Goal: Transaction & Acquisition: Purchase product/service

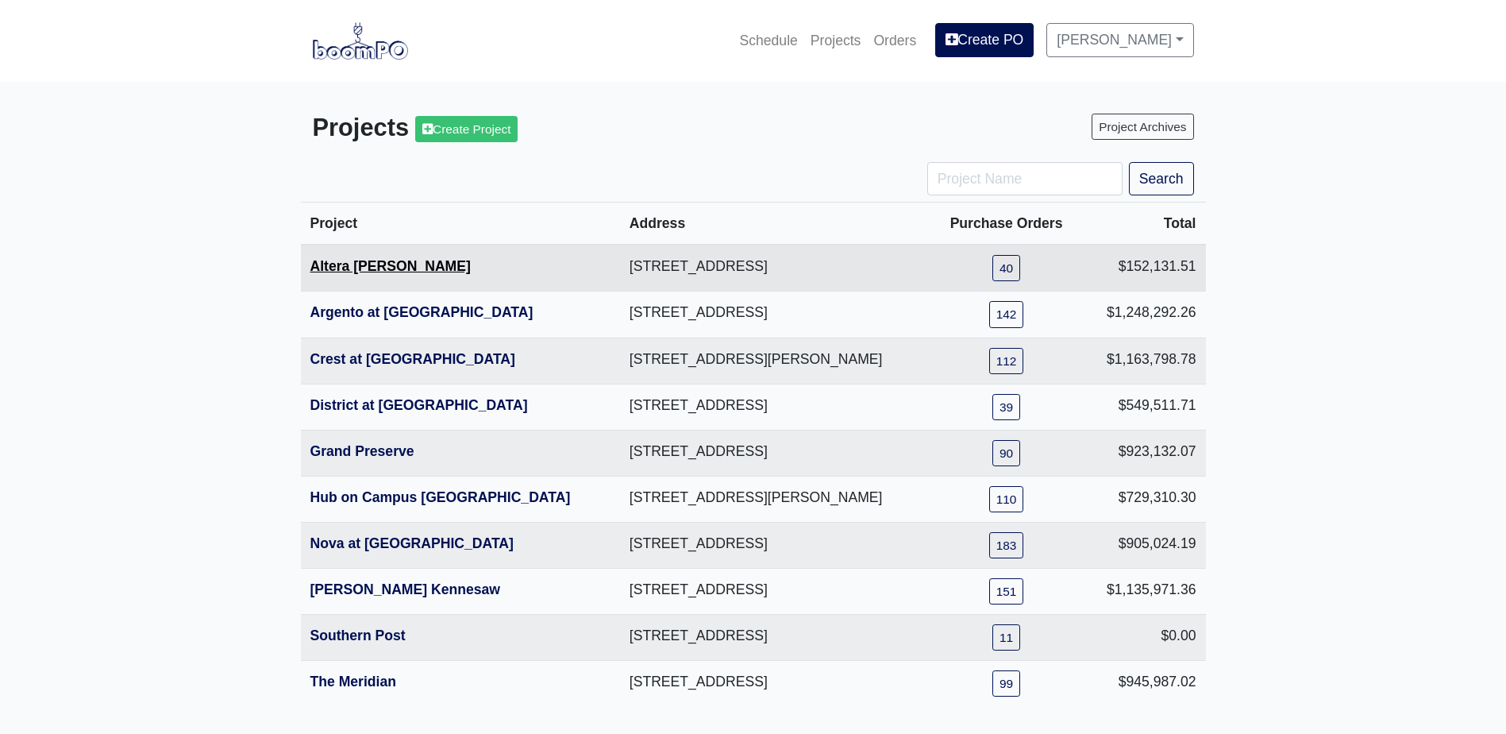
click at [355, 268] on link "Altera [PERSON_NAME]" at bounding box center [390, 266] width 160 height 16
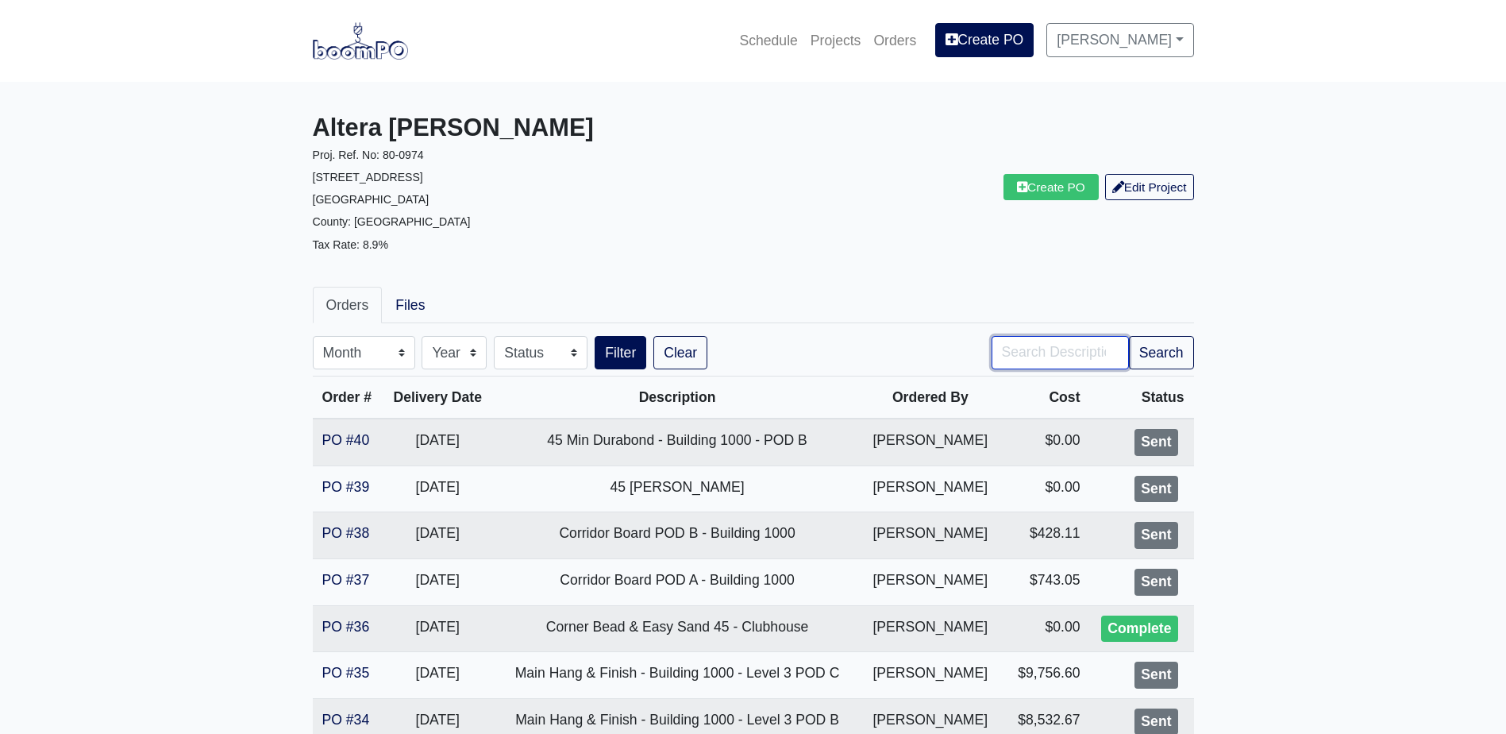
click at [1057, 337] on input "Search" at bounding box center [1060, 352] width 137 height 33
type input "2000"
click at [595, 336] on button "Filter" at bounding box center [621, 352] width 52 height 33
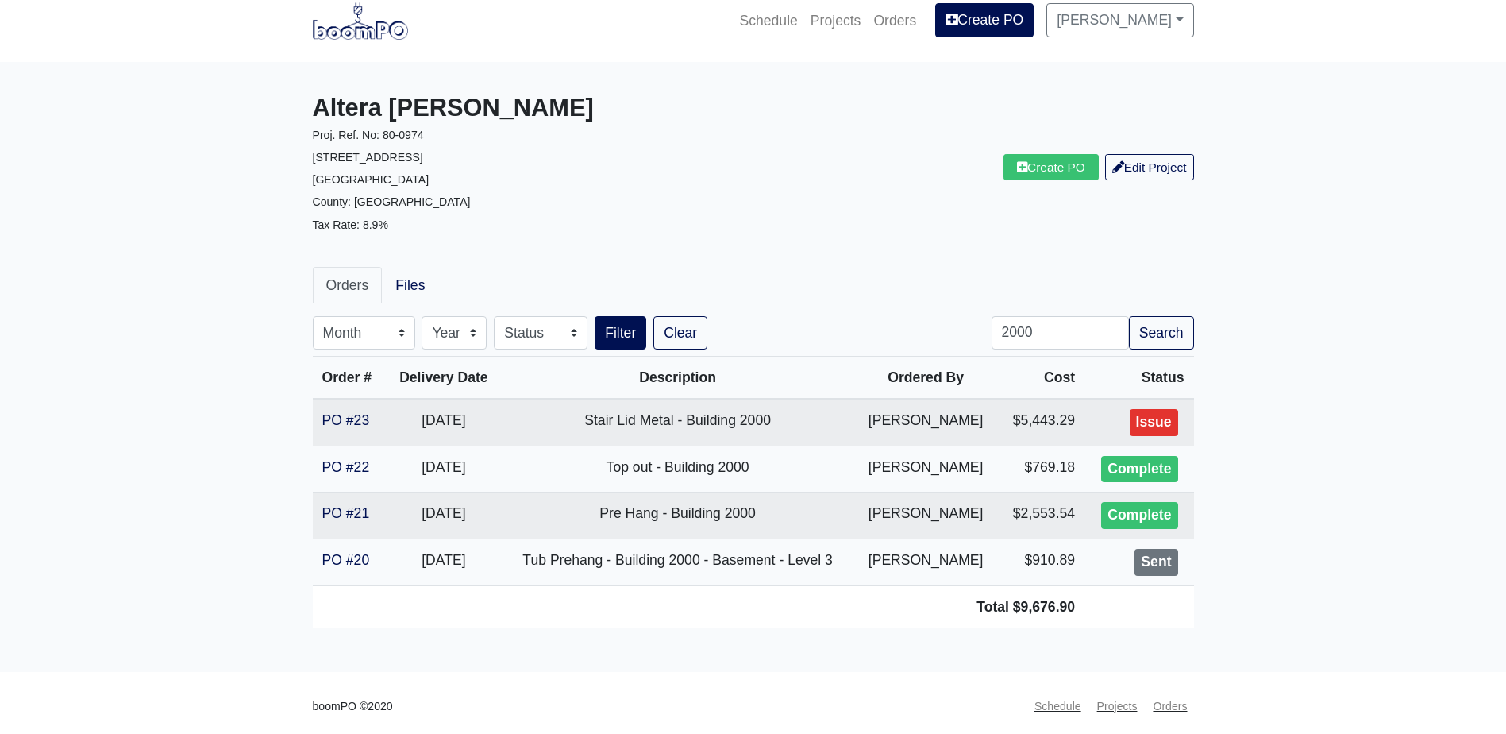
scroll to position [26, 0]
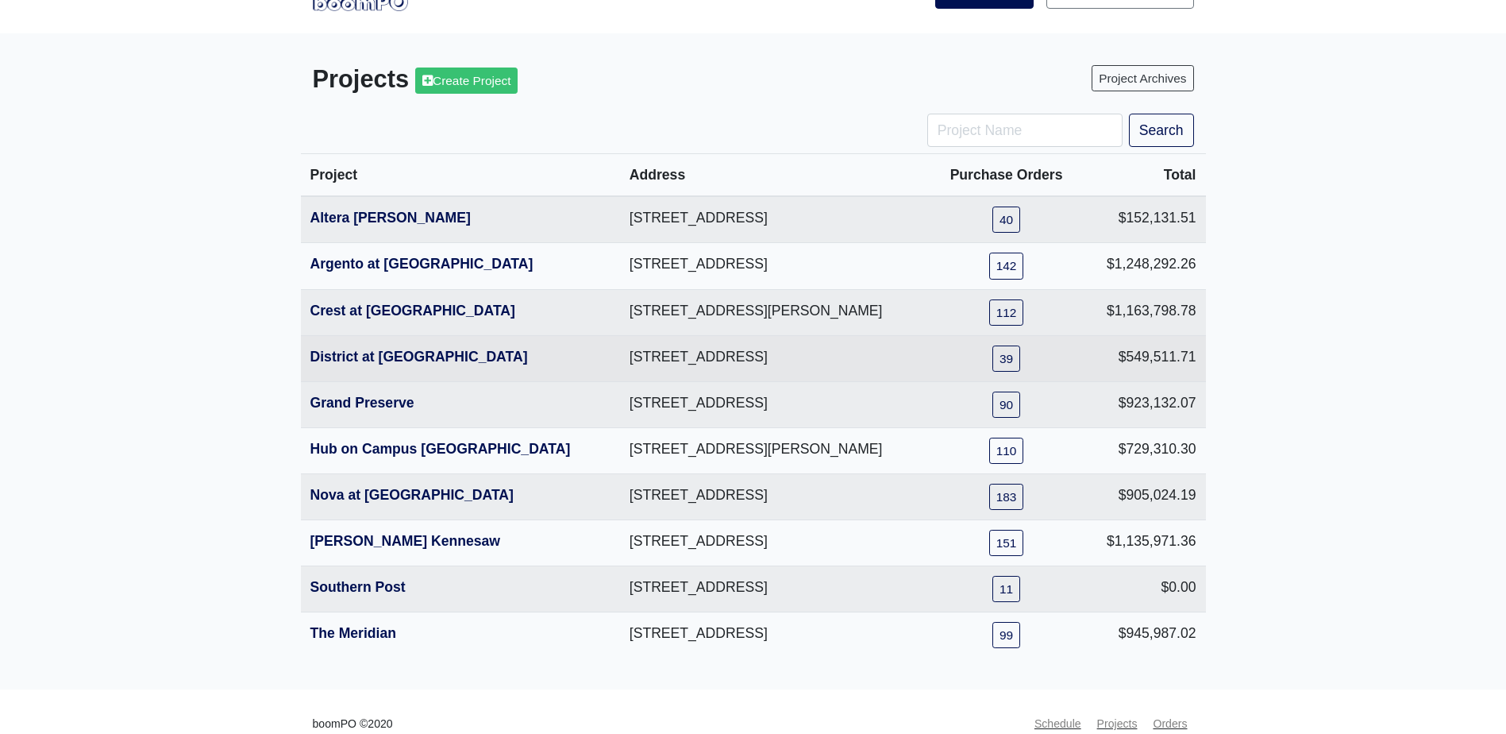
scroll to position [75, 0]
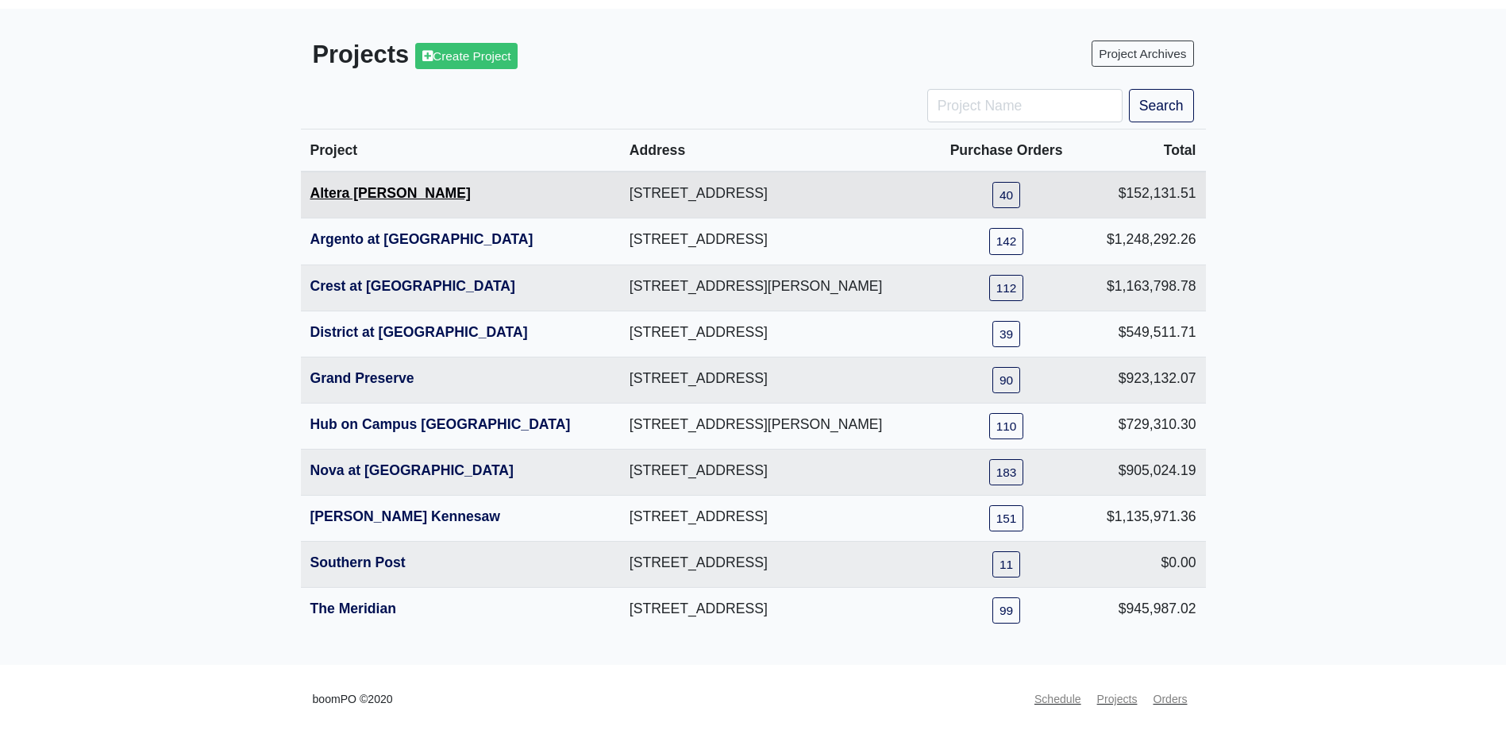
click at [356, 187] on link "Altera [PERSON_NAME]" at bounding box center [390, 193] width 160 height 16
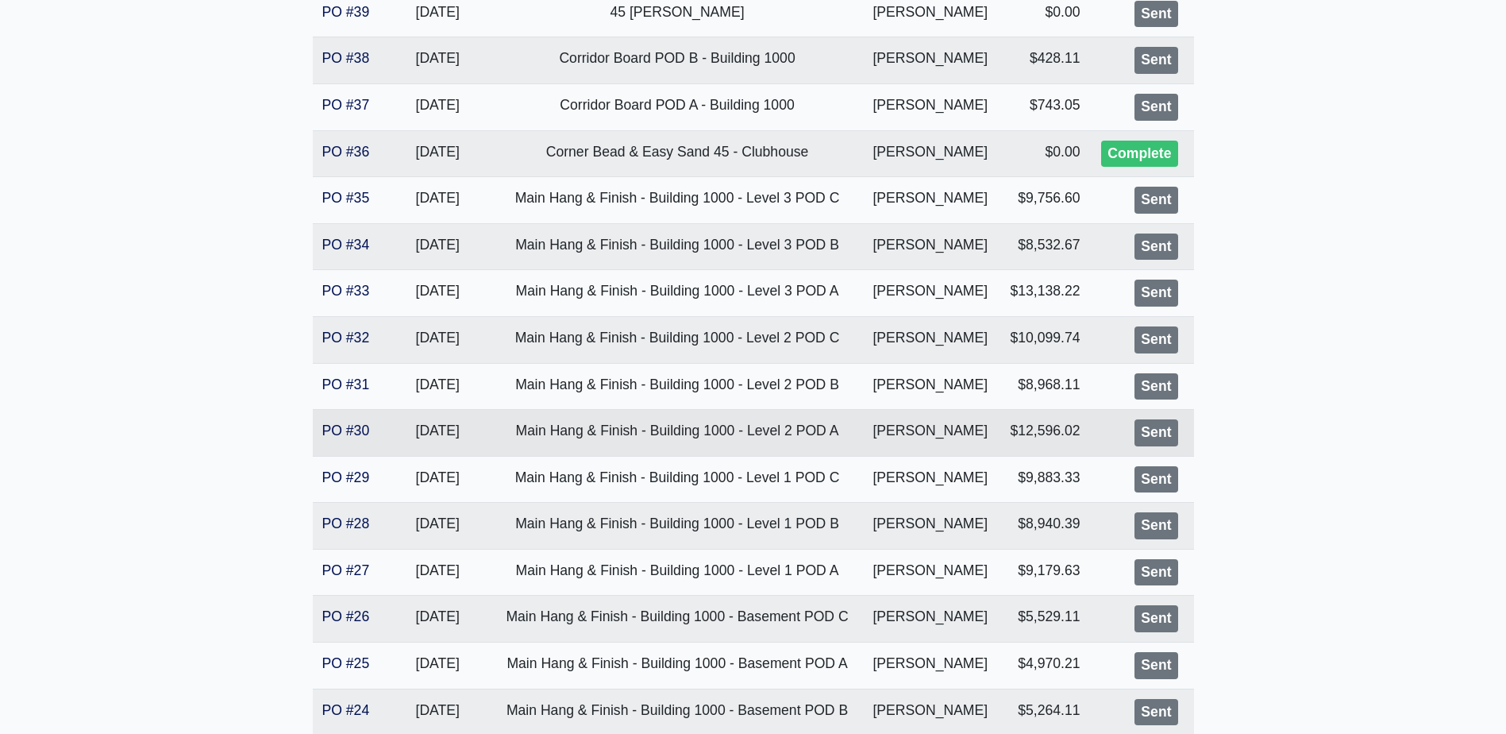
scroll to position [476, 0]
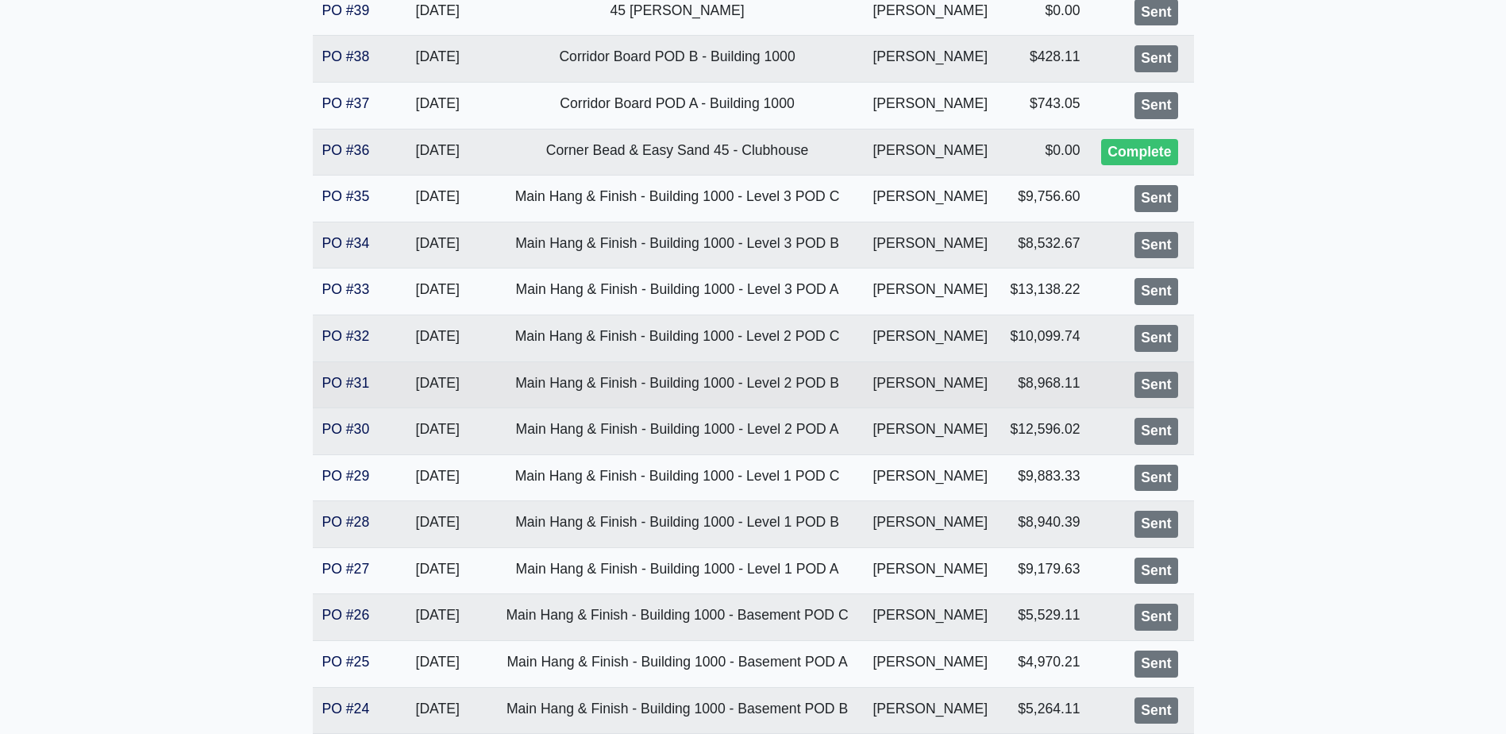
drag, startPoint x: 490, startPoint y: 385, endPoint x: 890, endPoint y: 395, distance: 400.2
click at [890, 395] on tr "PO #31 9/05/2025 Main Hang & Finish - Building 1000 - Level 2 POD B Carlos Belt…" at bounding box center [753, 384] width 881 height 47
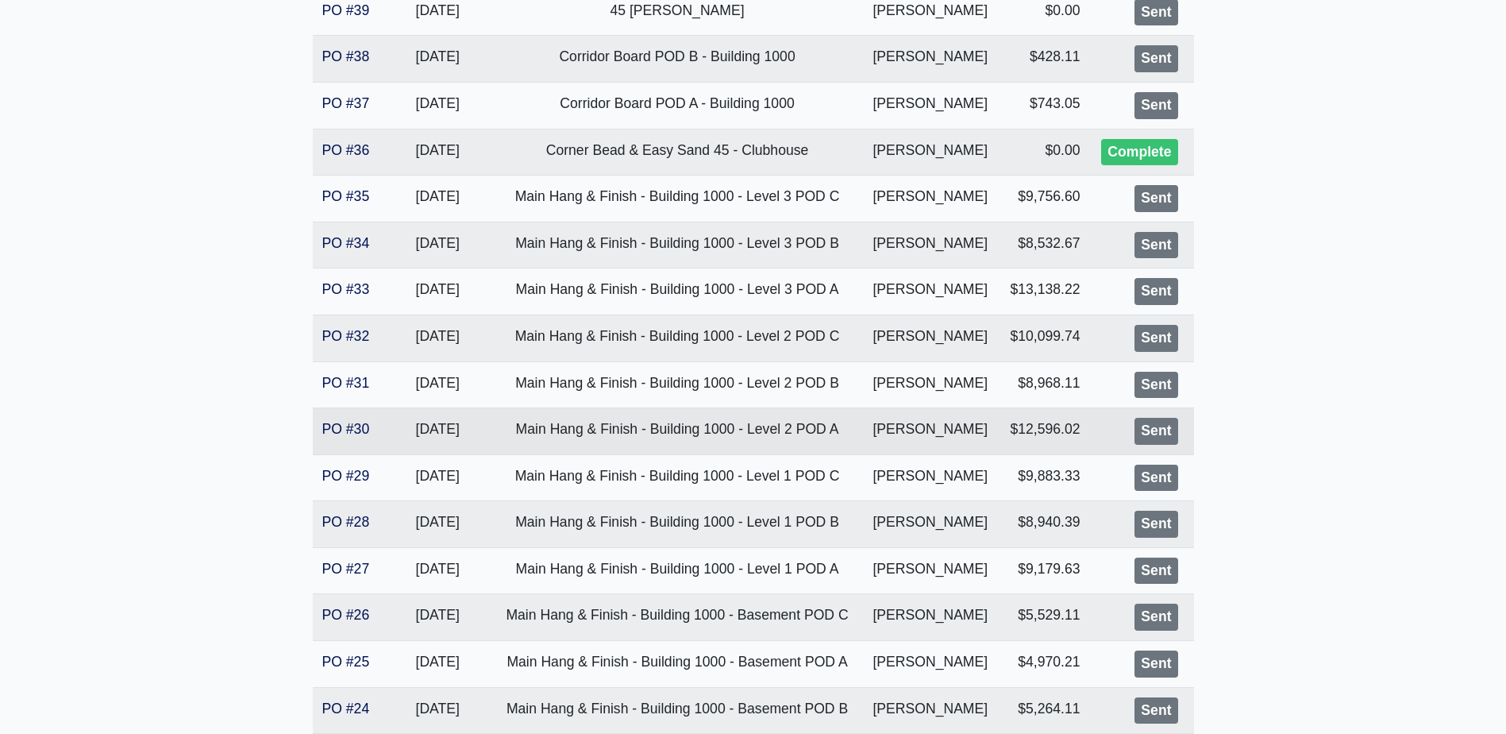
copy tr "Main Hang & Finish - Building 1000 - Level 2 POD B"
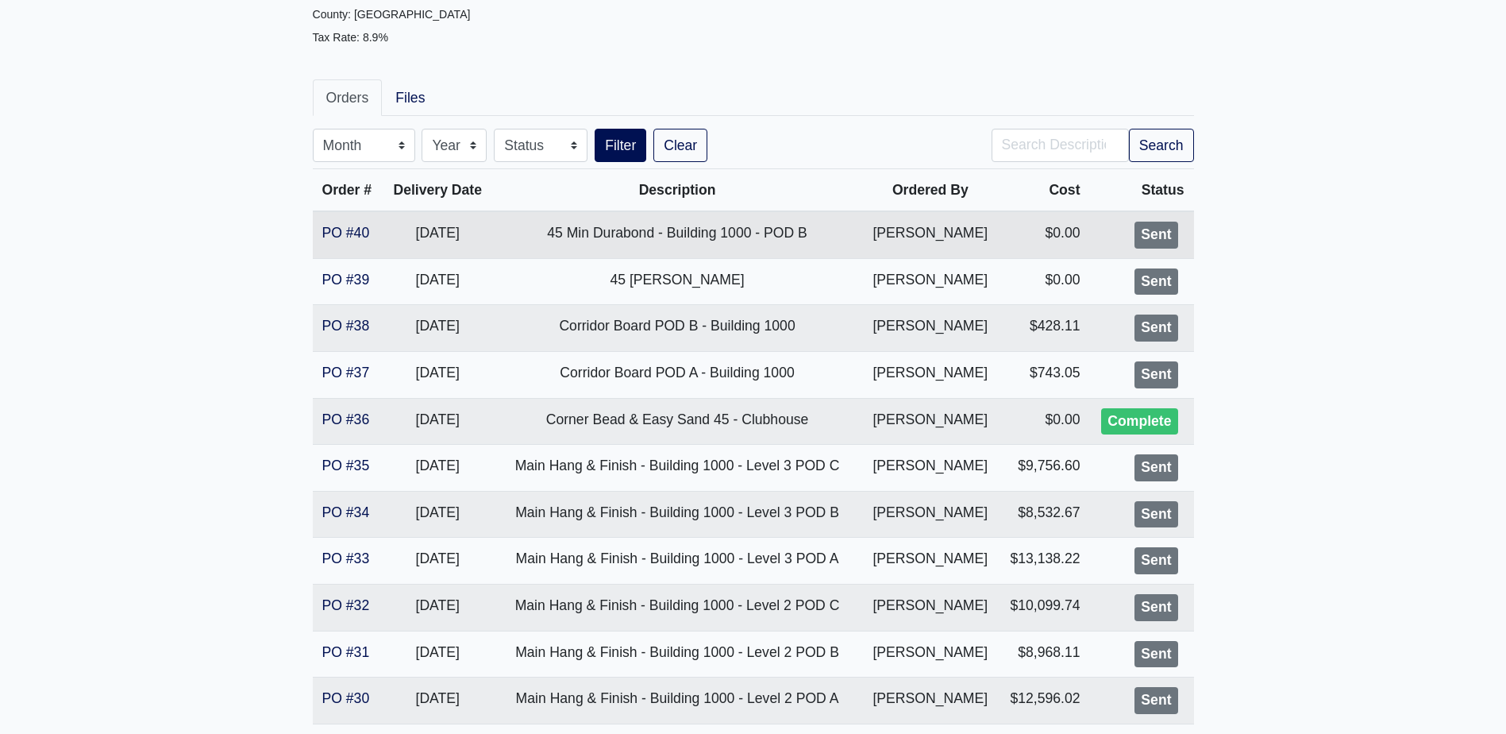
scroll to position [0, 0]
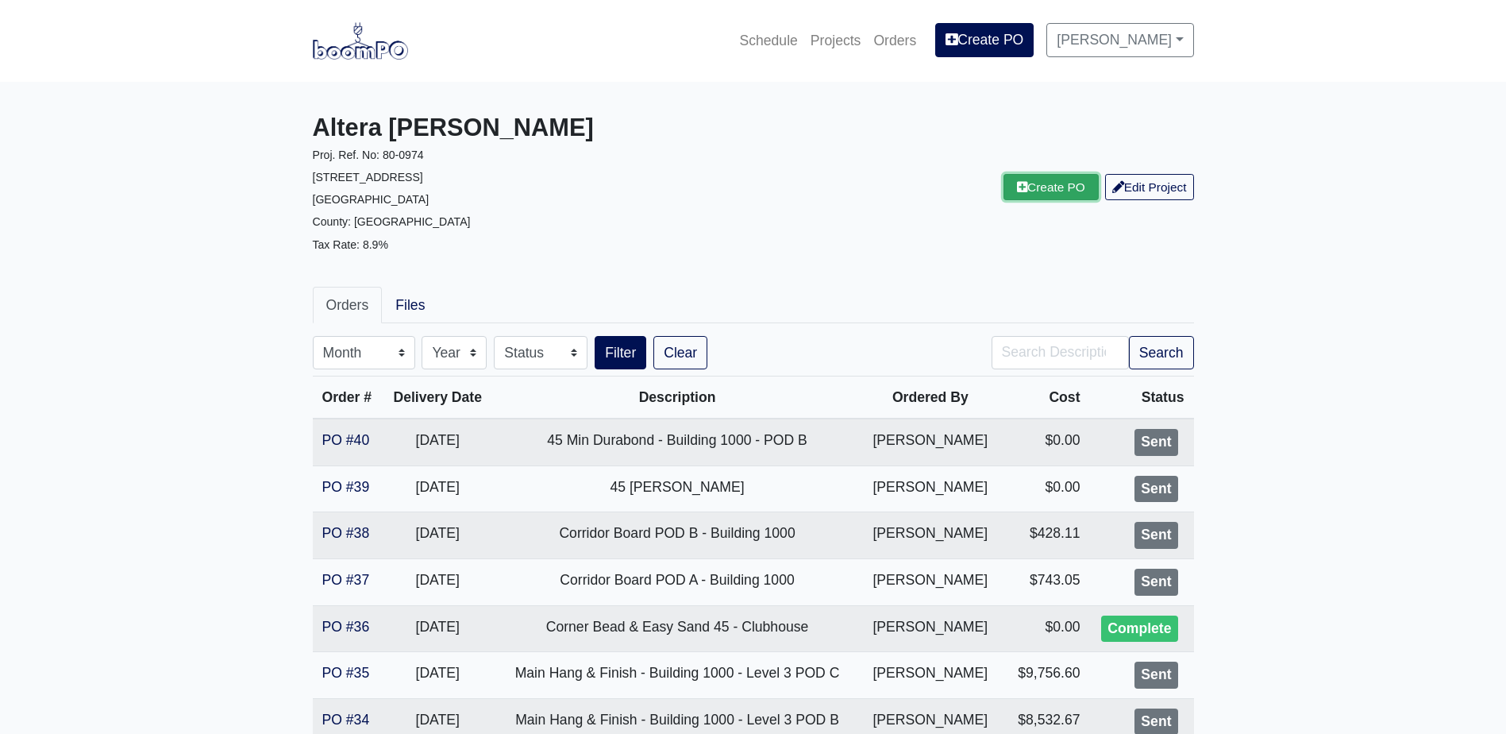
click at [1069, 189] on link "Create PO" at bounding box center [1051, 187] width 95 height 26
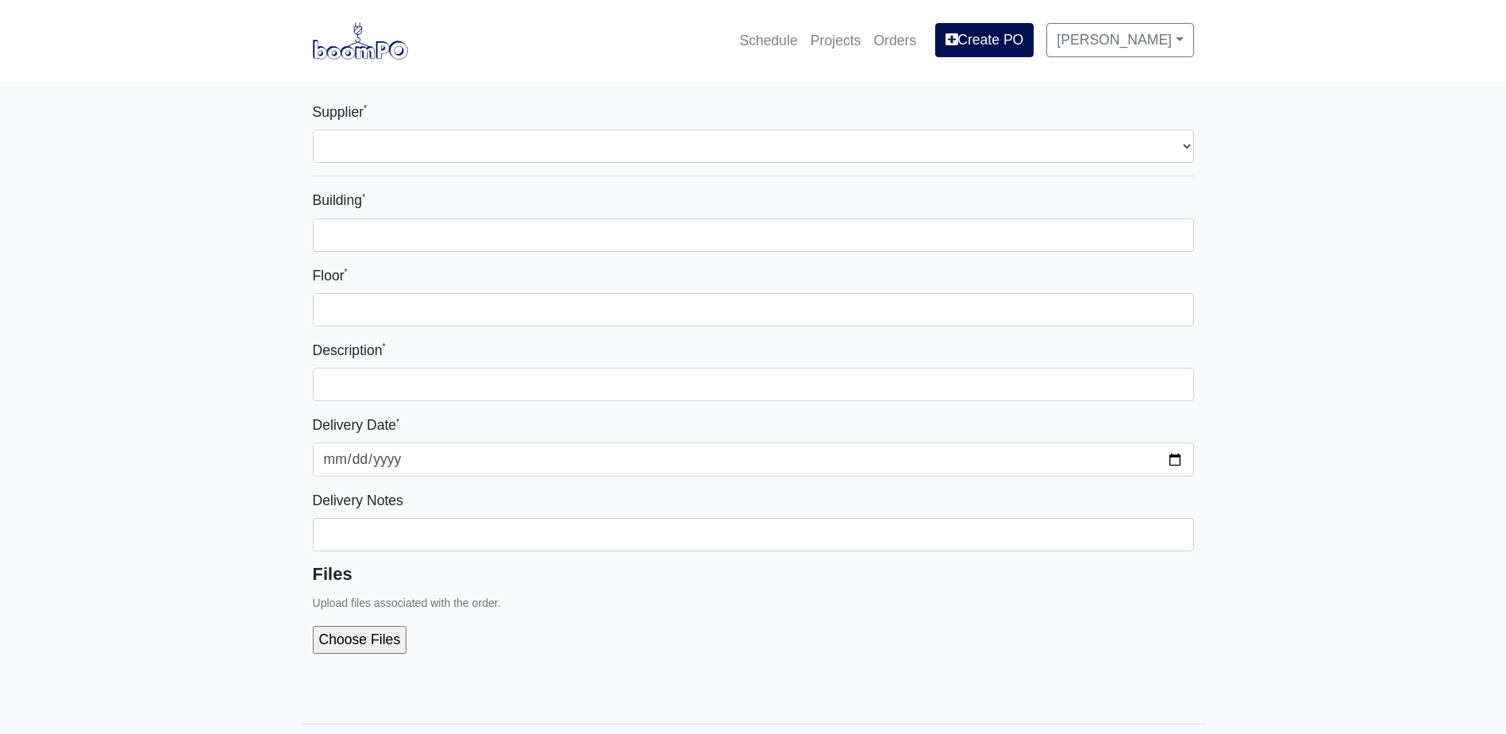
select select
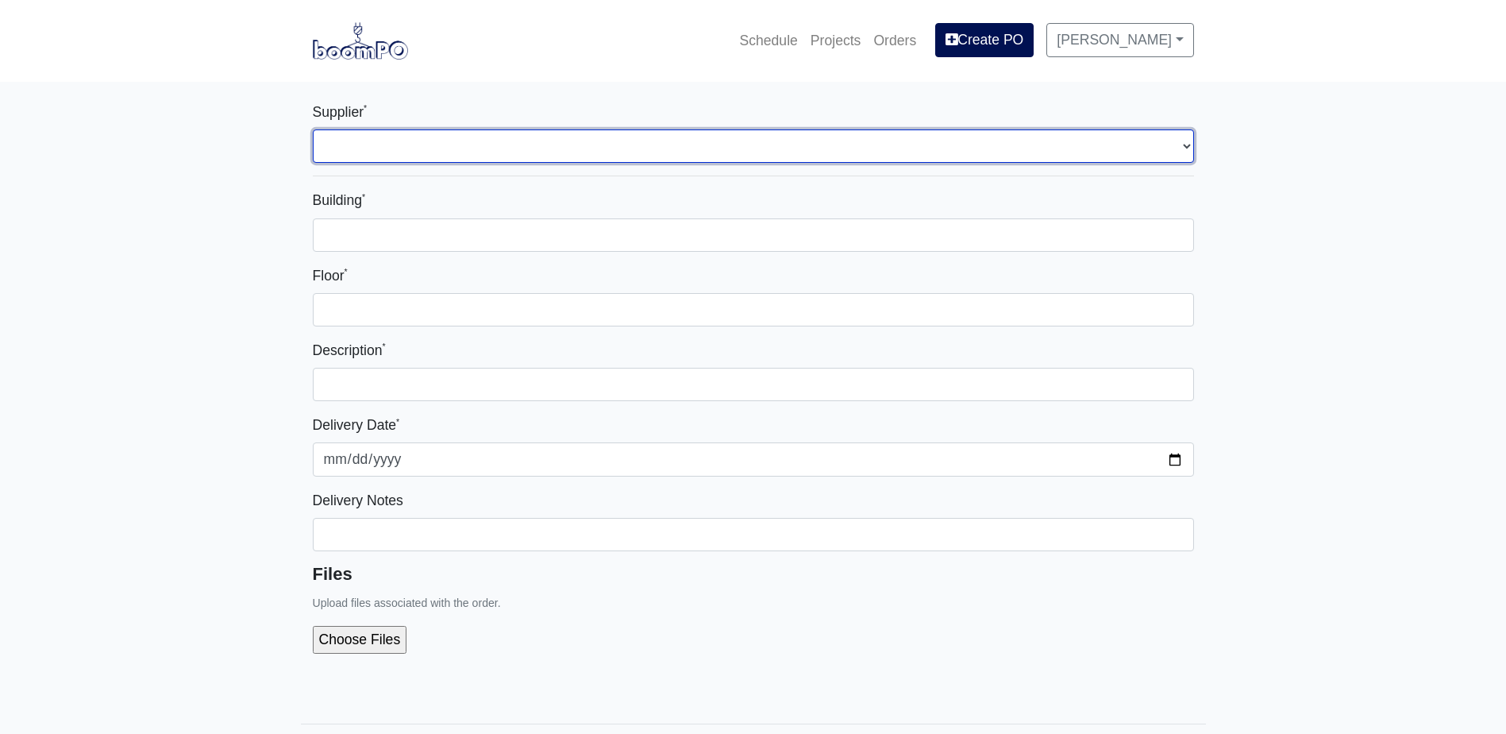
drag, startPoint x: 453, startPoint y: 146, endPoint x: 441, endPoint y: 164, distance: 22.2
click at [453, 146] on select "Select one... L&W Supply - Mableton, GA Grabber Construction Products - Atlanta…" at bounding box center [753, 145] width 881 height 33
select select "1"
click at [313, 129] on select "Select one... L&W Supply - Mableton, GA Grabber Construction Products - Atlanta…" at bounding box center [753, 145] width 881 height 33
select select
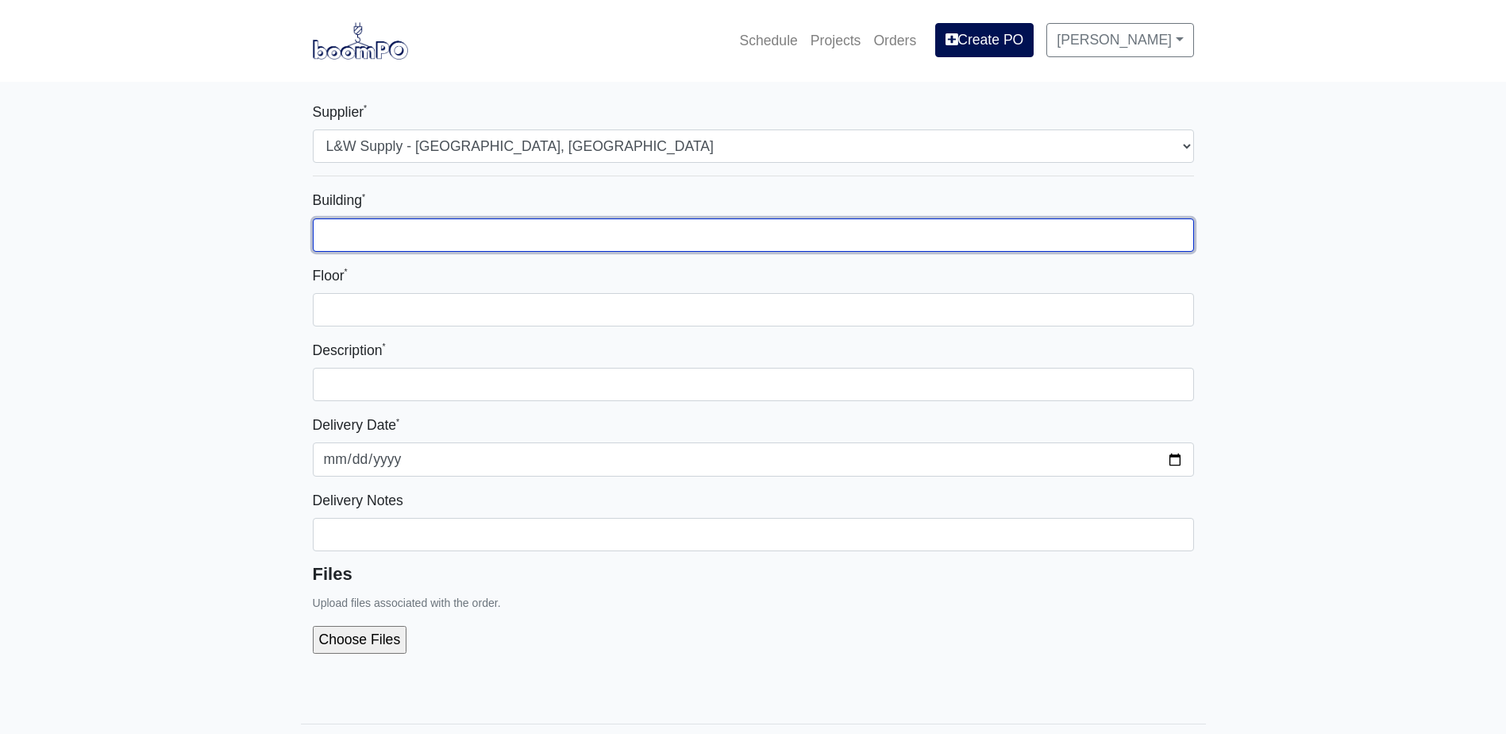
click at [439, 228] on input "Building *" at bounding box center [753, 234] width 881 height 33
type input "2000"
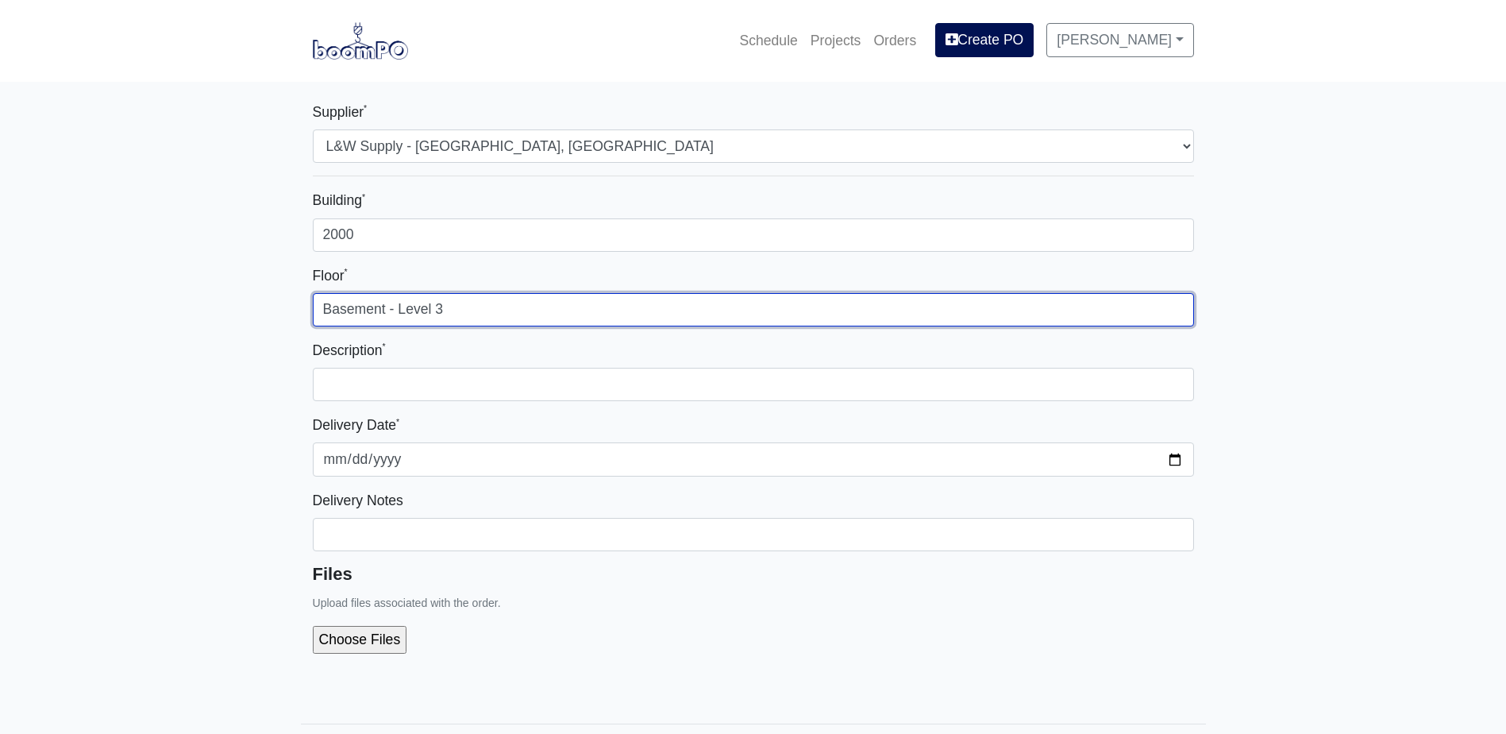
type input "Basement - Level 3"
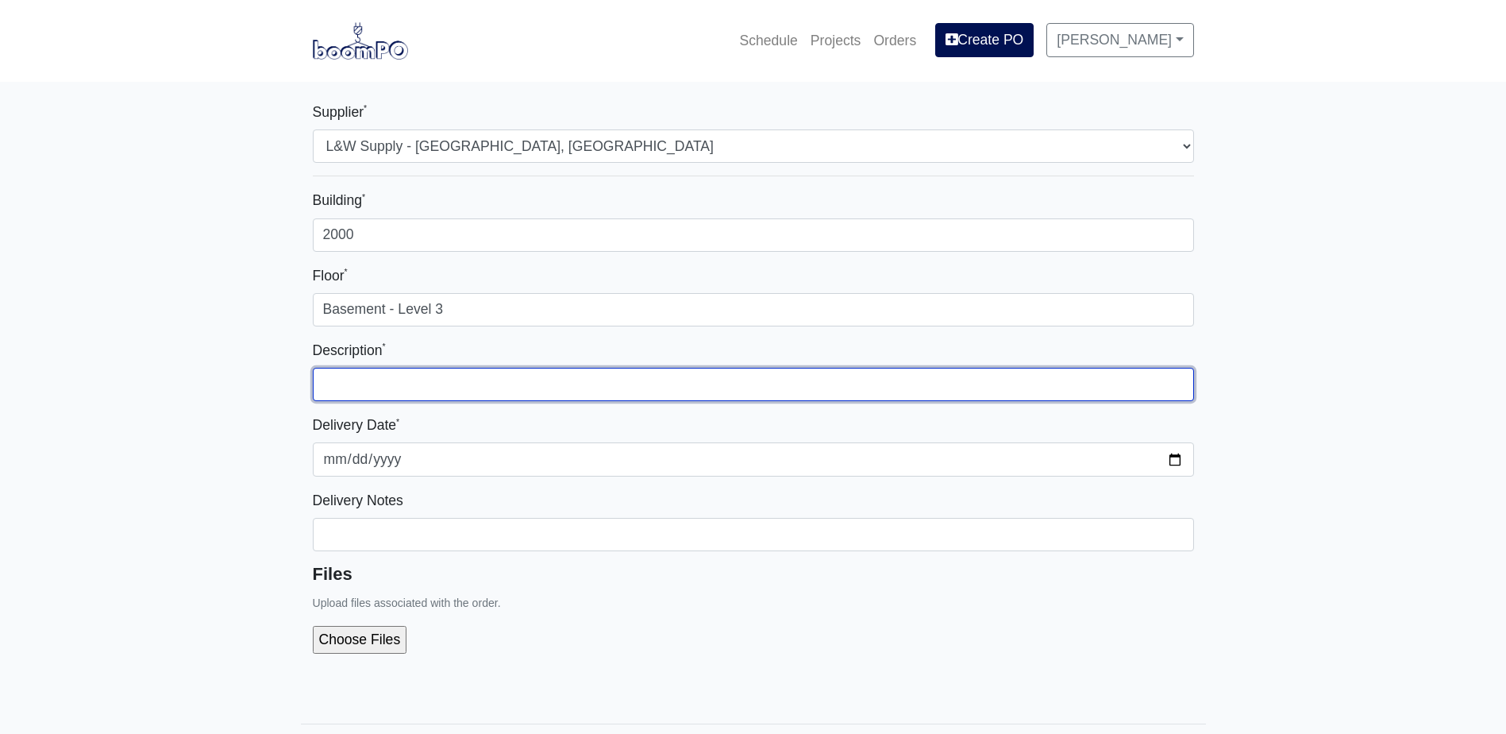
paste input "Main Hang & Finish - Building 1000 - Level 2 POD B"
click at [358, 388] on input "Main Hang & Finish - Building 1000 - Level 2 POD B" at bounding box center [753, 384] width 881 height 33
click at [519, 383] on input "Main Hang & Finish - Building 1000 - Level 2 POD B" at bounding box center [753, 384] width 881 height 33
click at [659, 383] on input "Main Hang & Finish - Building 2000 - Level 2 POD B" at bounding box center [753, 384] width 881 height 33
click at [595, 383] on input "Main Hang & Finish - Building 2000 - Level 2 POD A" at bounding box center [753, 384] width 881 height 33
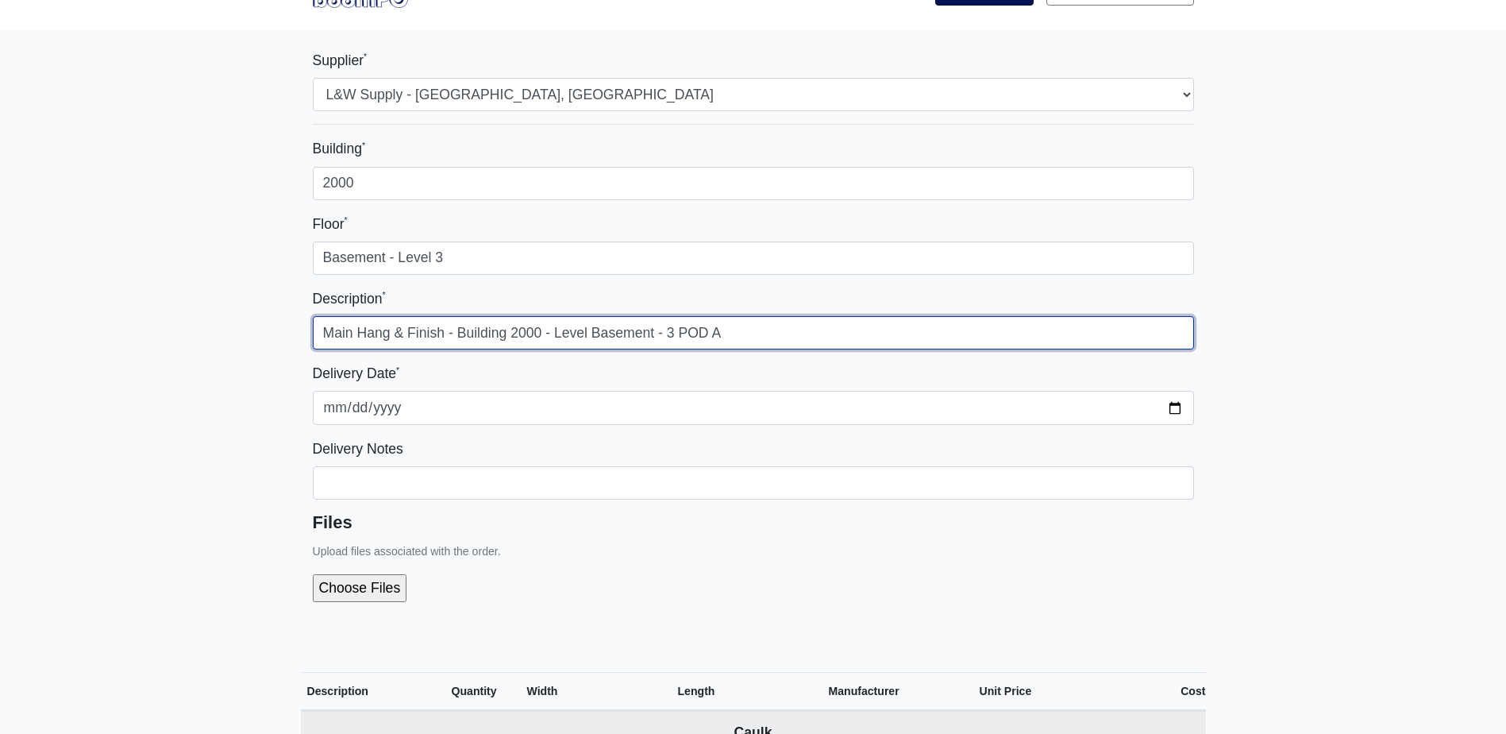
scroll to position [79, 0]
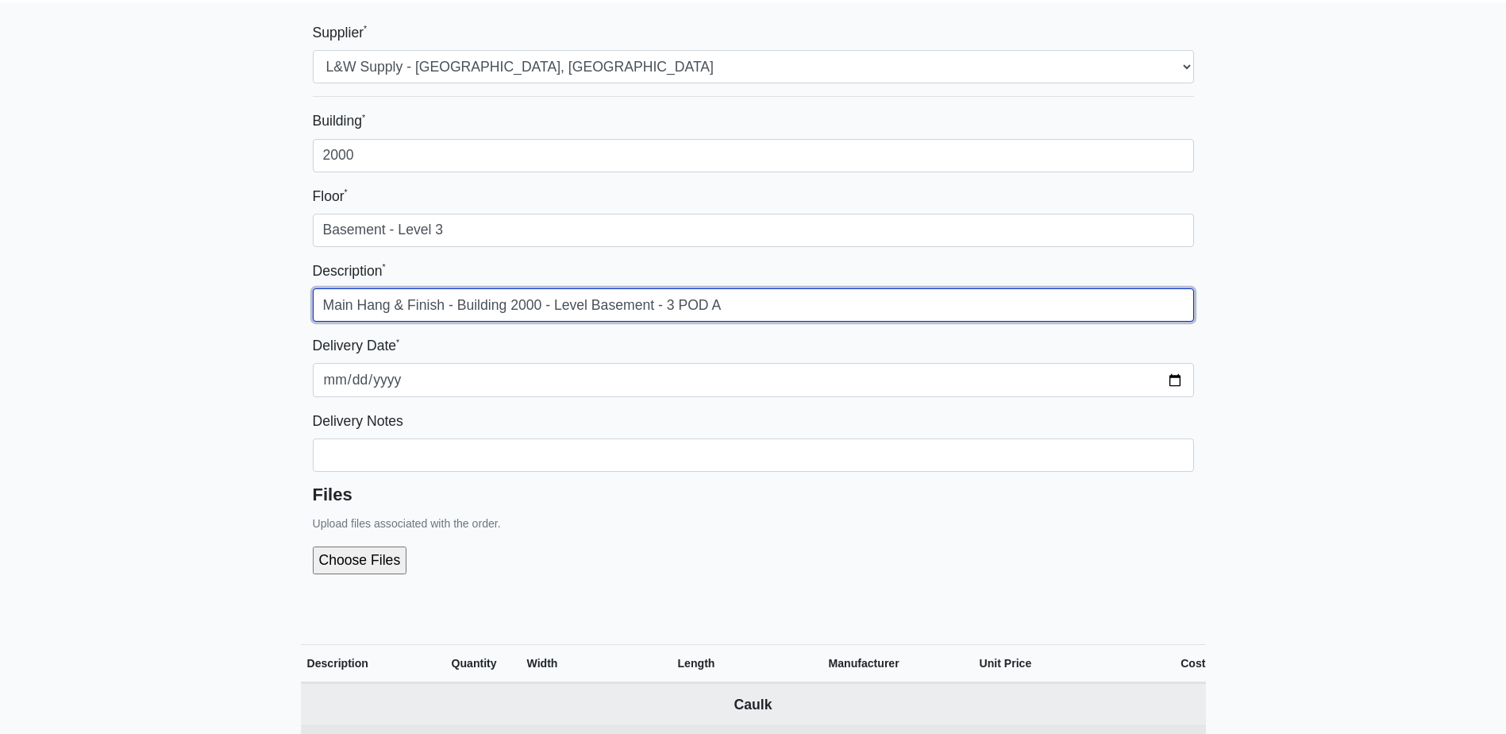
type input "Main Hang & Finish - Building 2000 - Level Basement - 3 POD A"
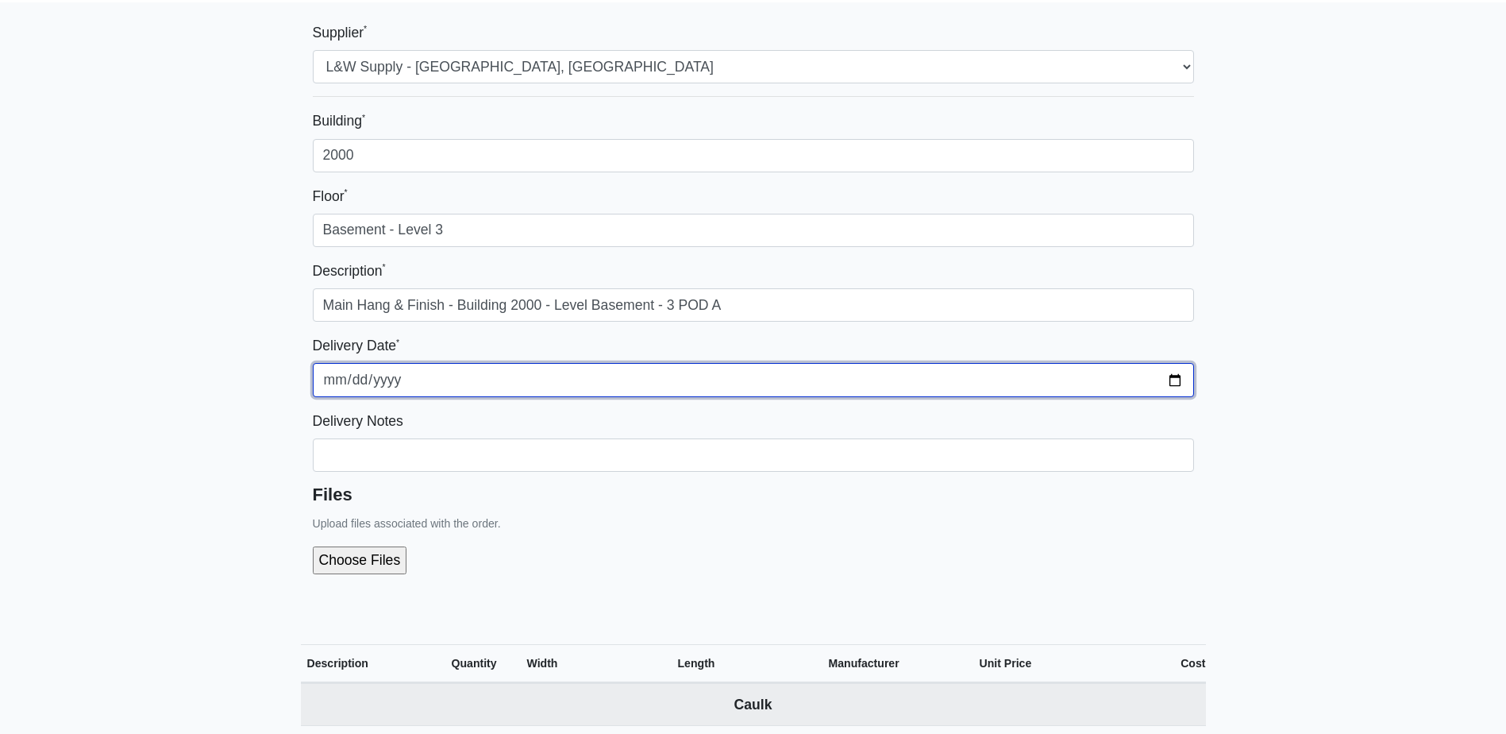
click at [1177, 379] on input "2025-09-16" at bounding box center [753, 379] width 881 height 33
type input "2025-09-25"
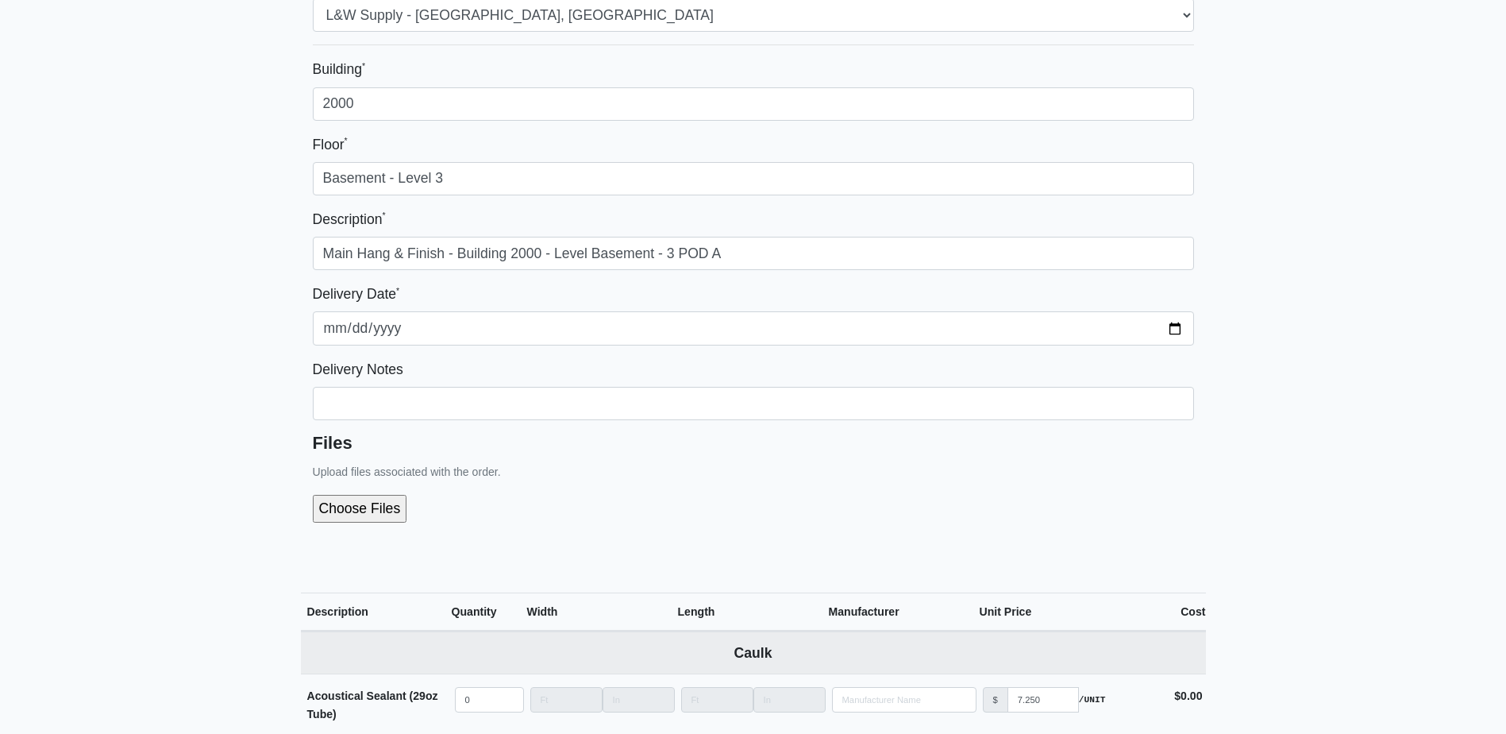
scroll to position [159, 0]
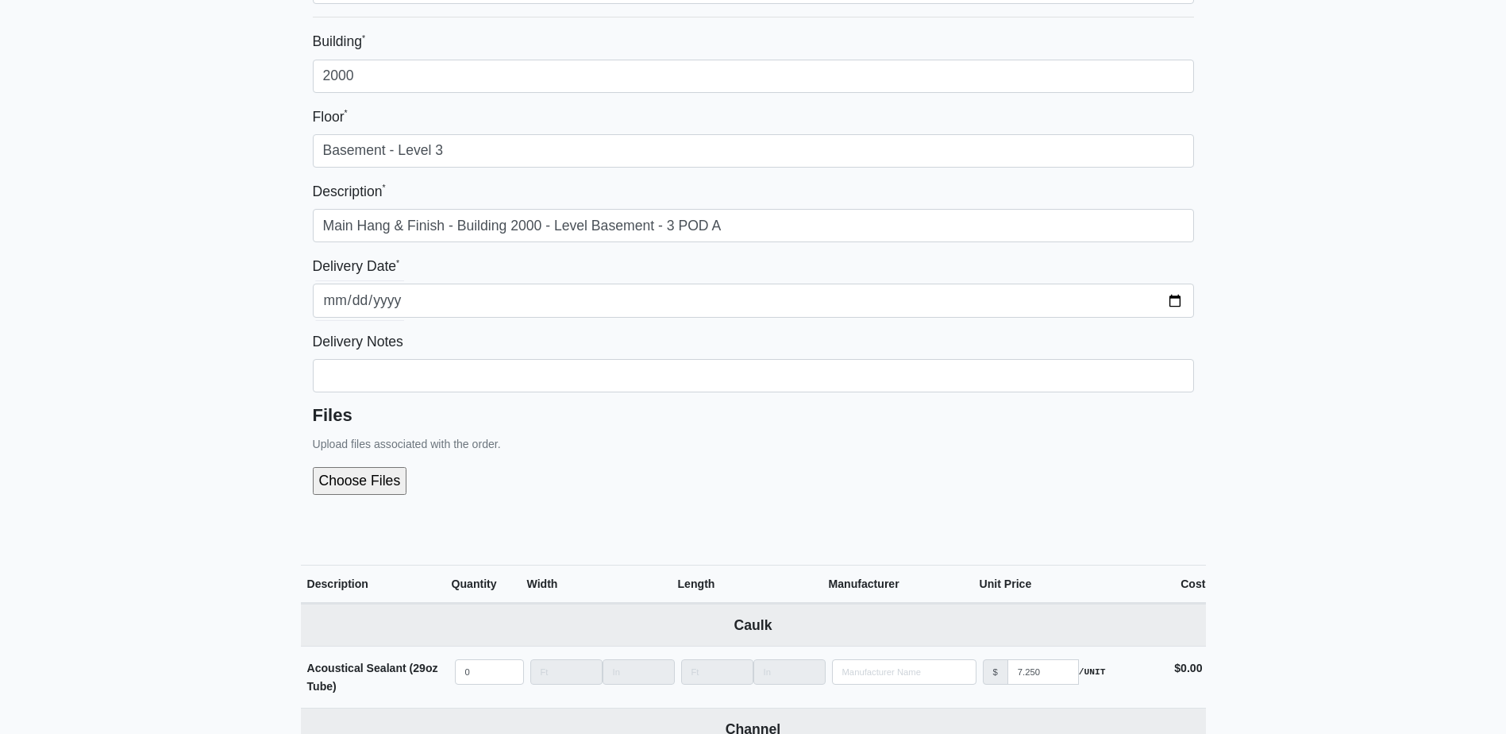
click at [386, 484] on input "file" at bounding box center [445, 480] width 264 height 27
type input "C:\fakepath\Building 2000 POD A Level Basement - Level 3.pdf"
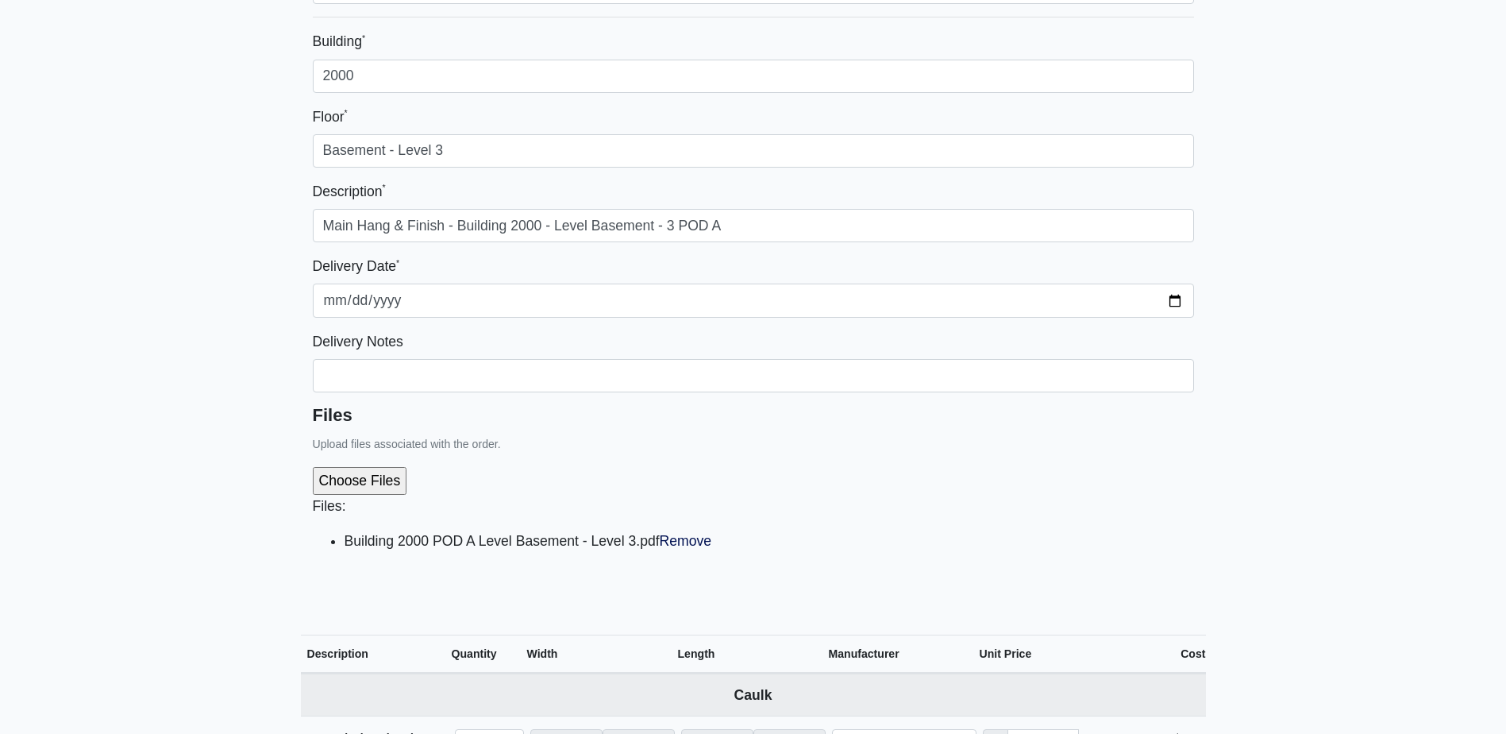
click at [790, 439] on div "Files Upload files associated with the order. Files: Building 2000 POD A Level …" at bounding box center [753, 491] width 881 height 172
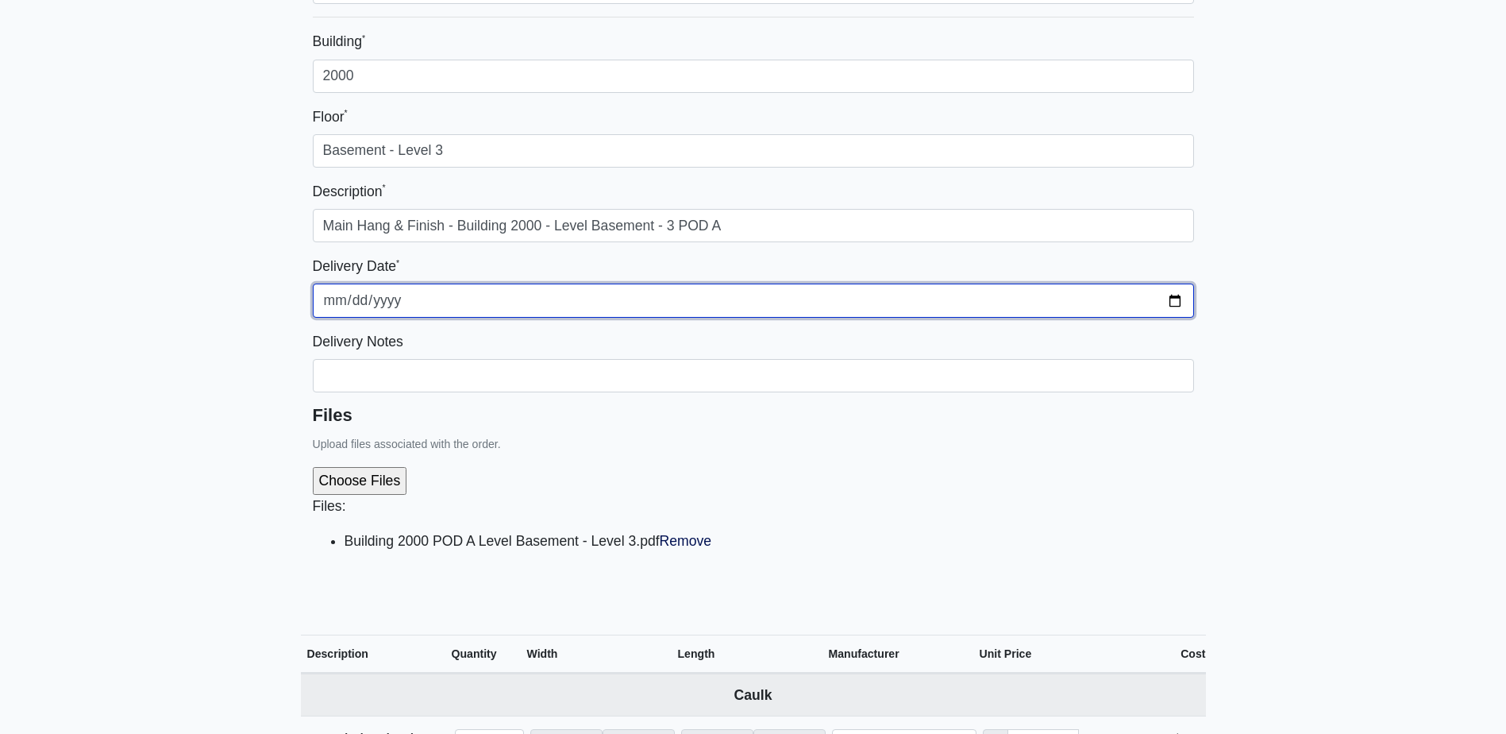
click at [359, 302] on input "2025-09-16" at bounding box center [753, 299] width 881 height 33
type input "2025-09-25"
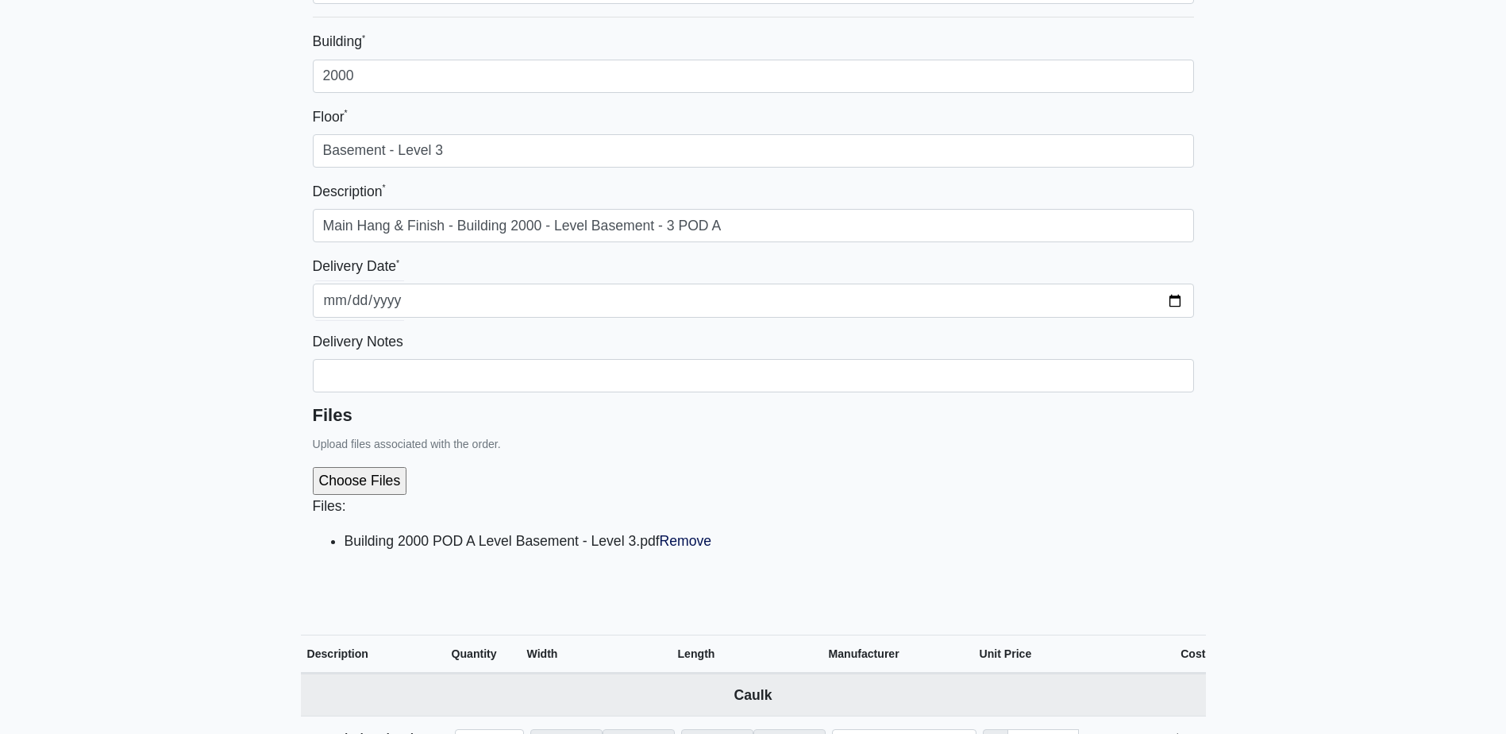
click at [745, 468] on div "Files: Building 2000 POD A Level Basement - Level 3.pdf Remove" at bounding box center [753, 515] width 881 height 122
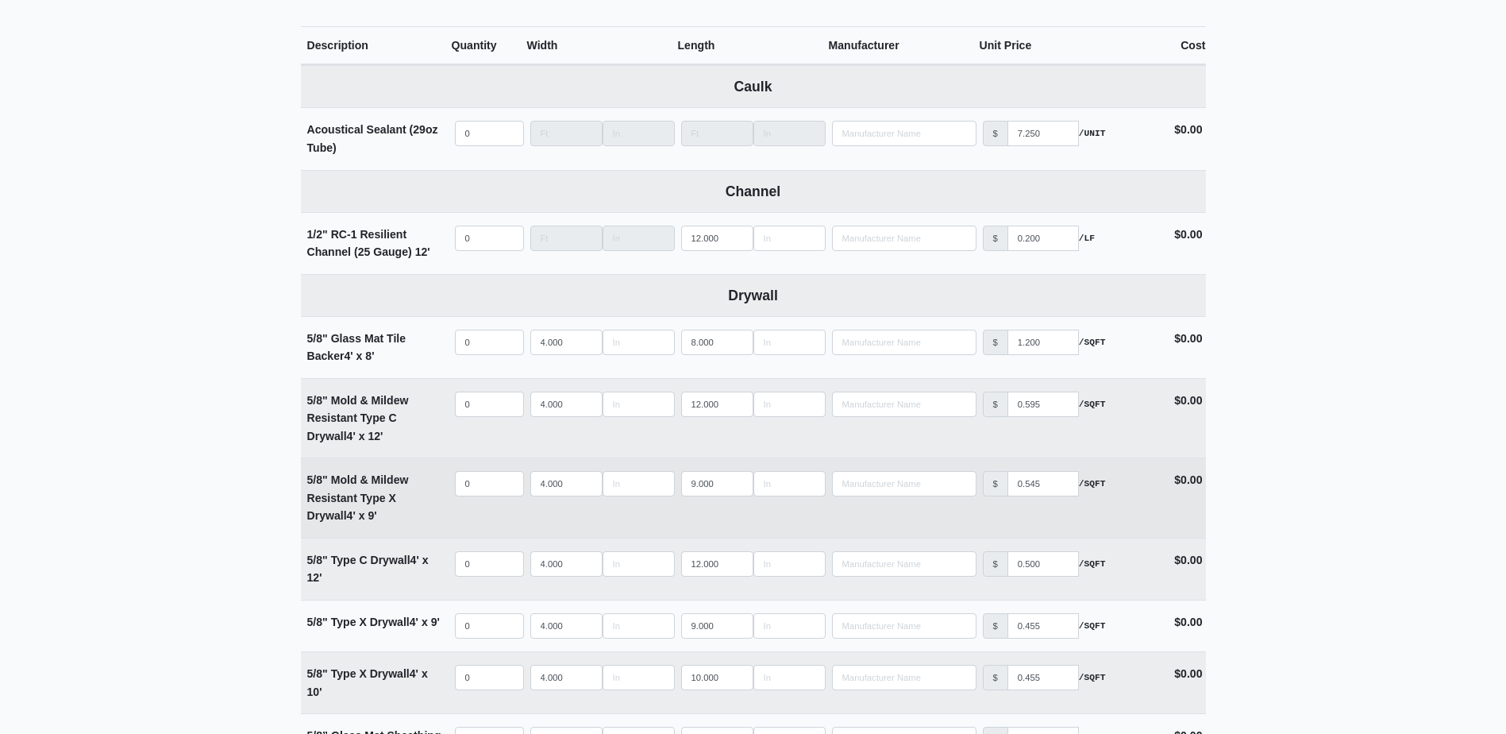
scroll to position [794, 0]
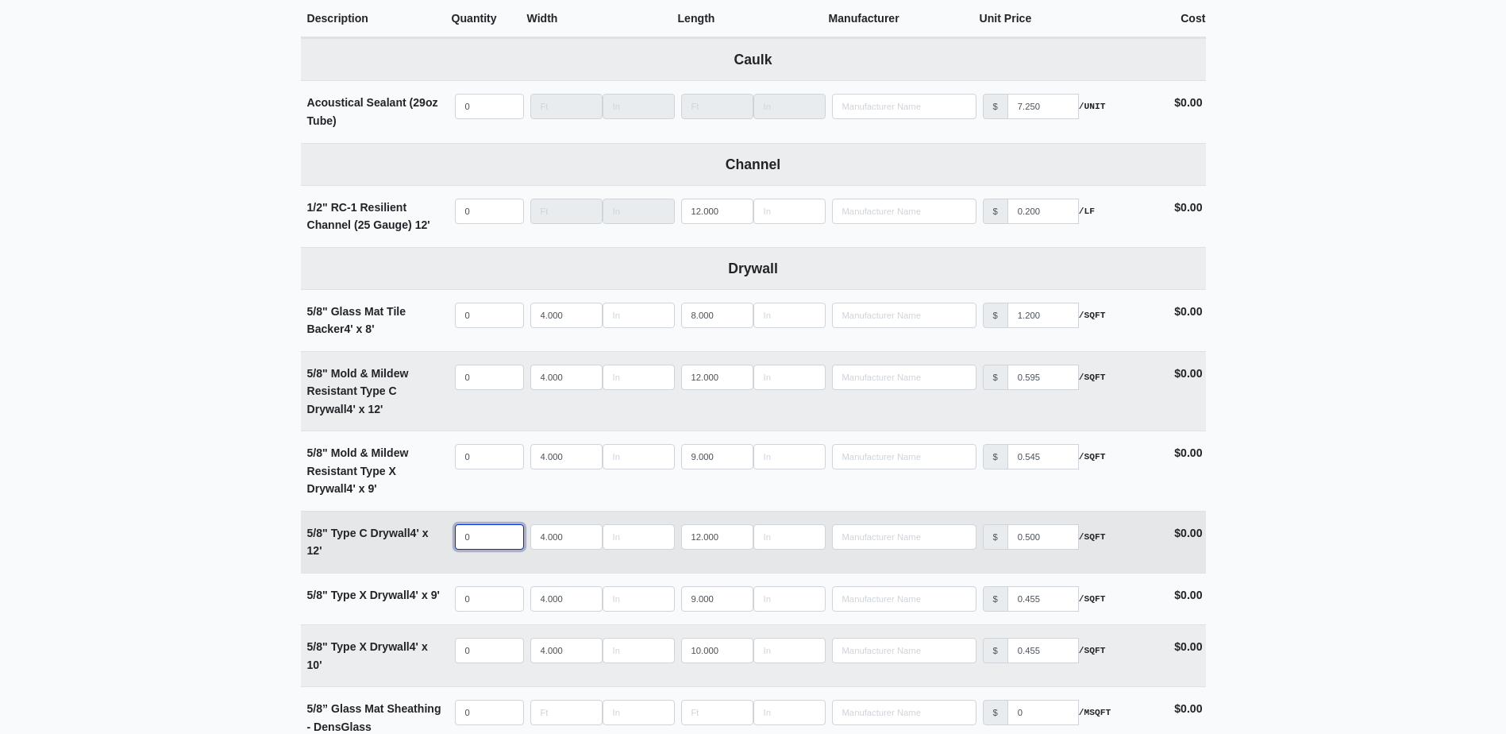
select select
click at [475, 546] on input "quantity" at bounding box center [489, 536] width 69 height 25
type input "2"
select select
type input "28"
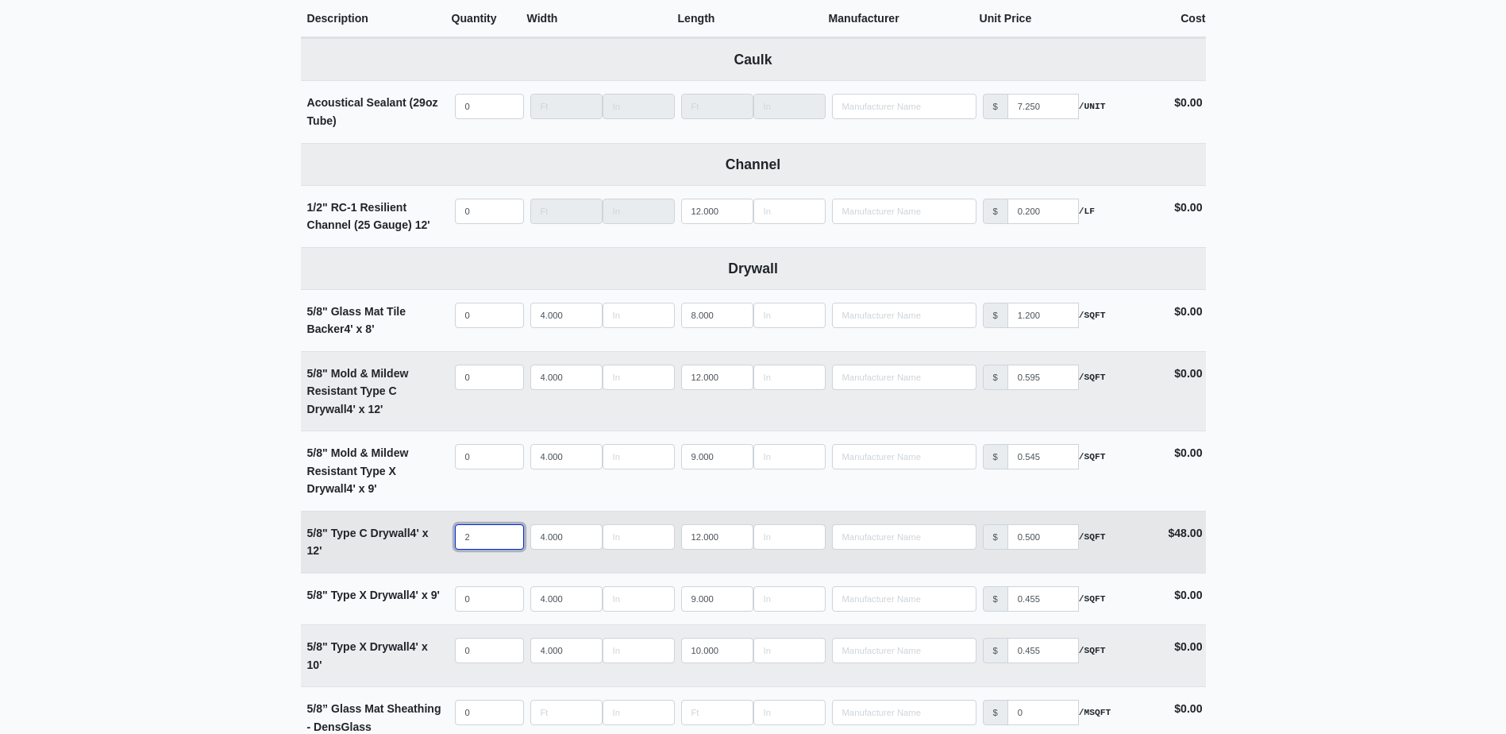
select select
type input "285"
select select
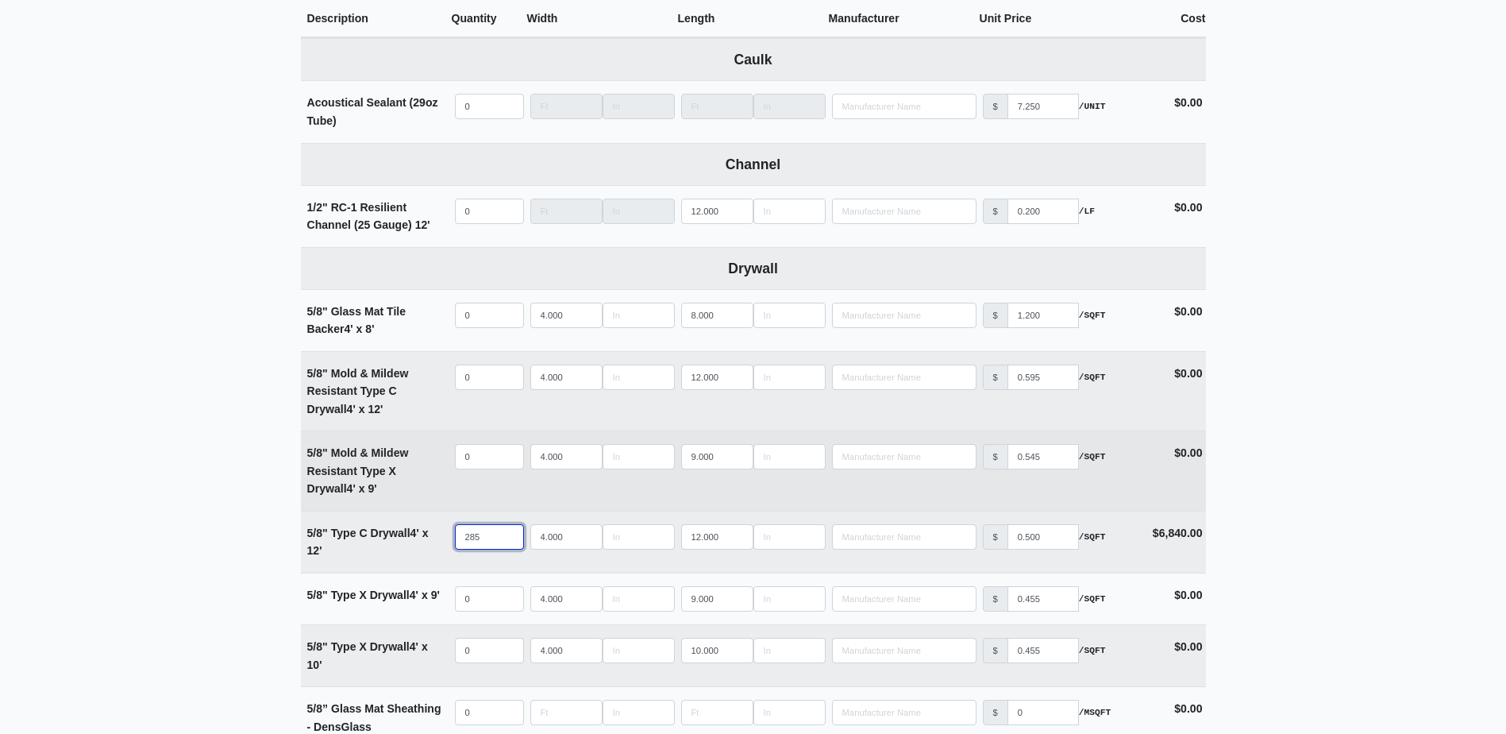
type input "285"
select select
click at [487, 456] on input "quantity" at bounding box center [489, 456] width 69 height 25
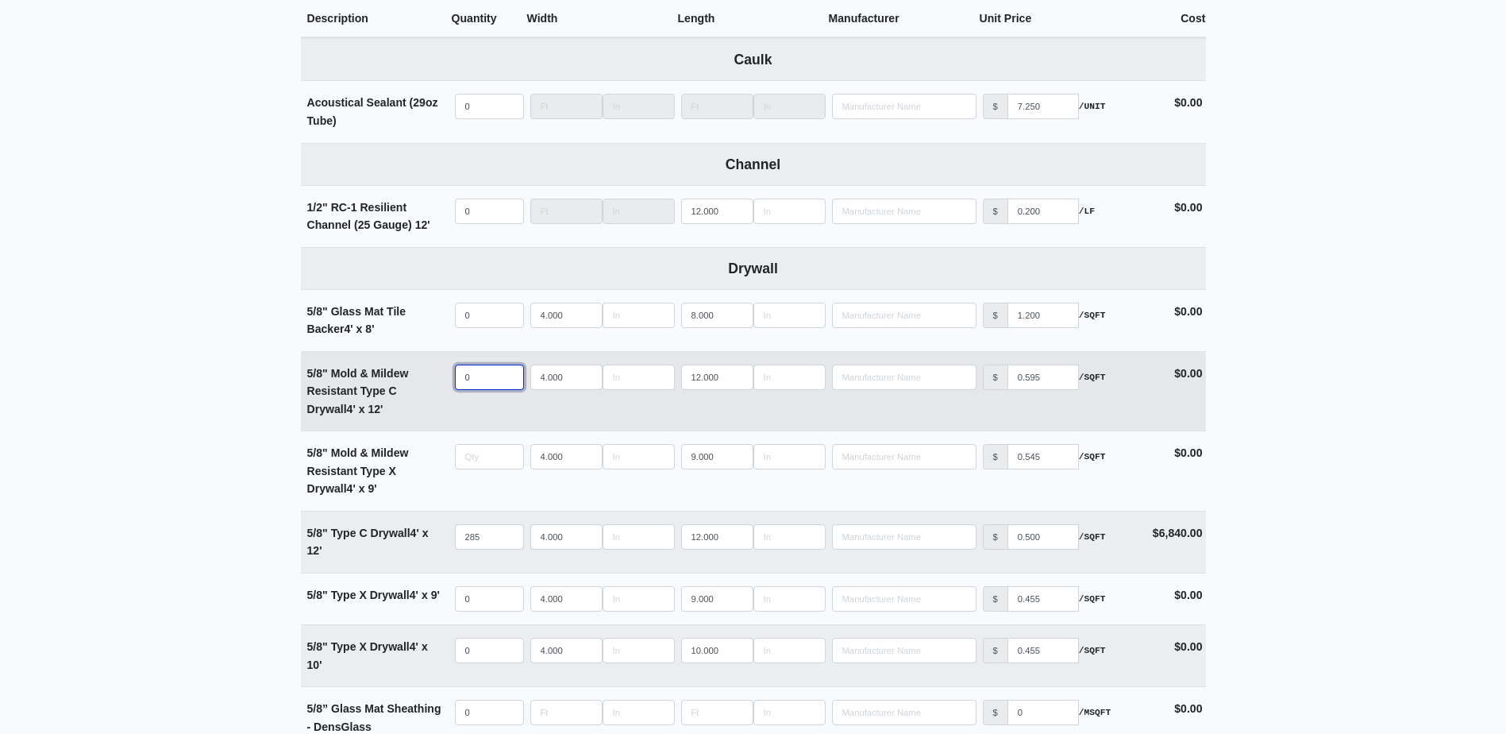
type input "0"
select select
click at [482, 379] on input "quantity" at bounding box center [489, 376] width 69 height 25
type input "9"
select select
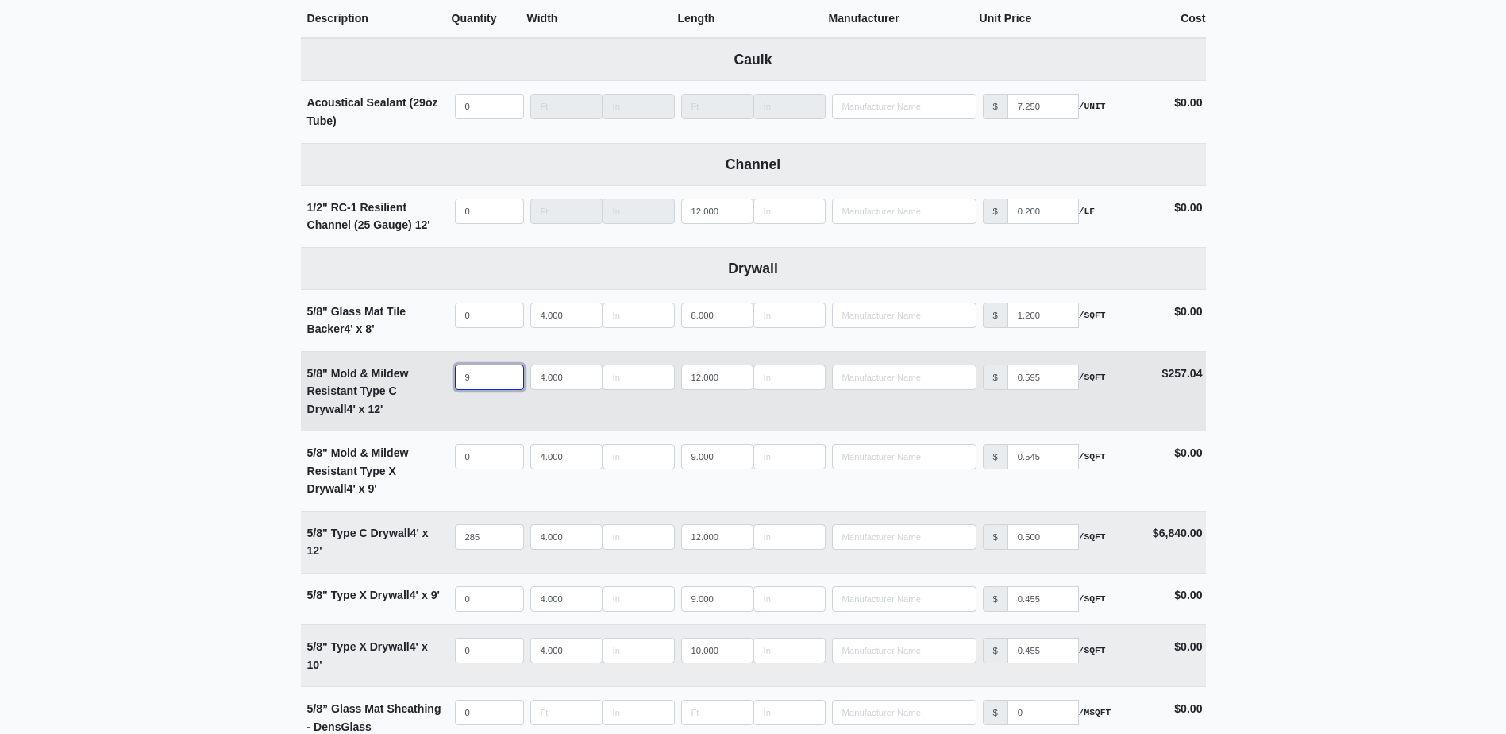
type input "93"
select select
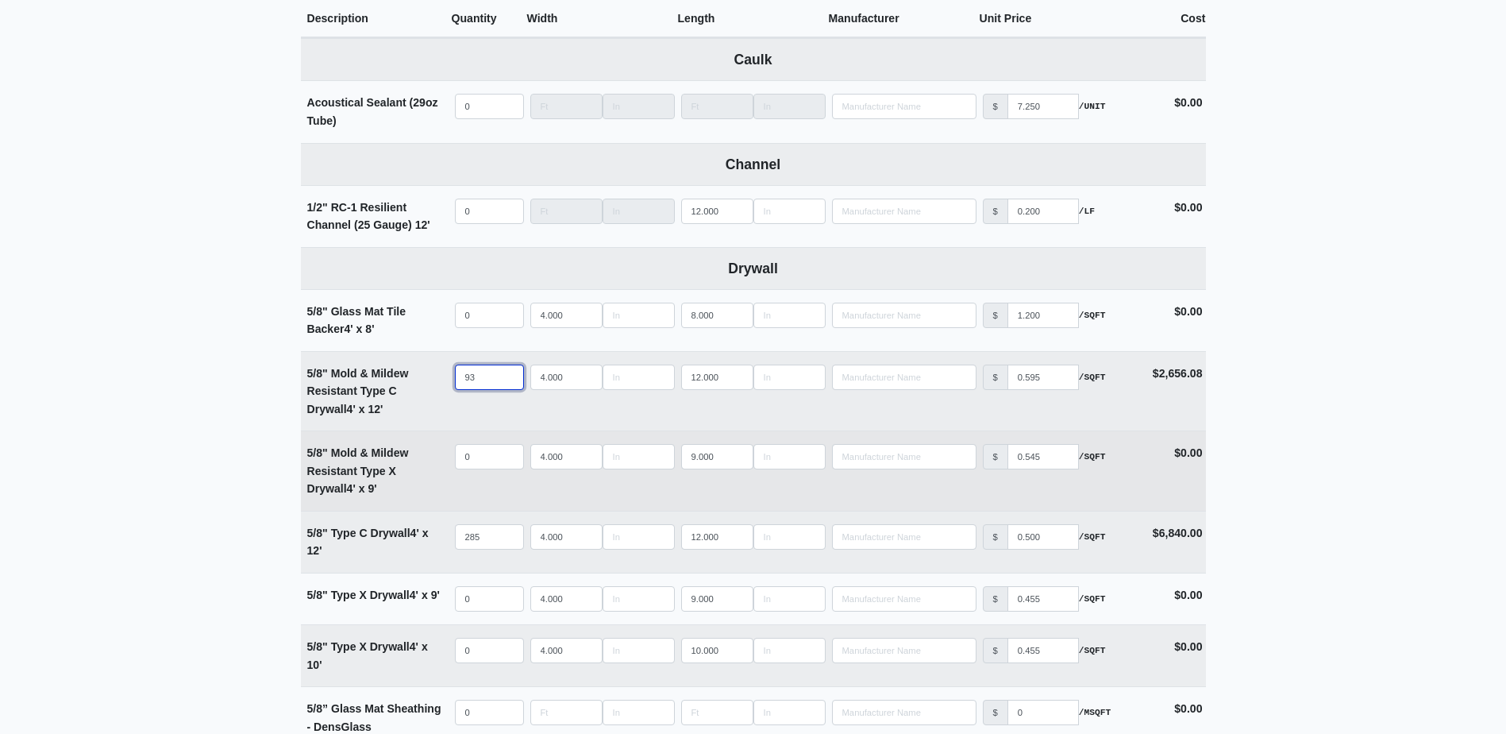
scroll to position [873, 0]
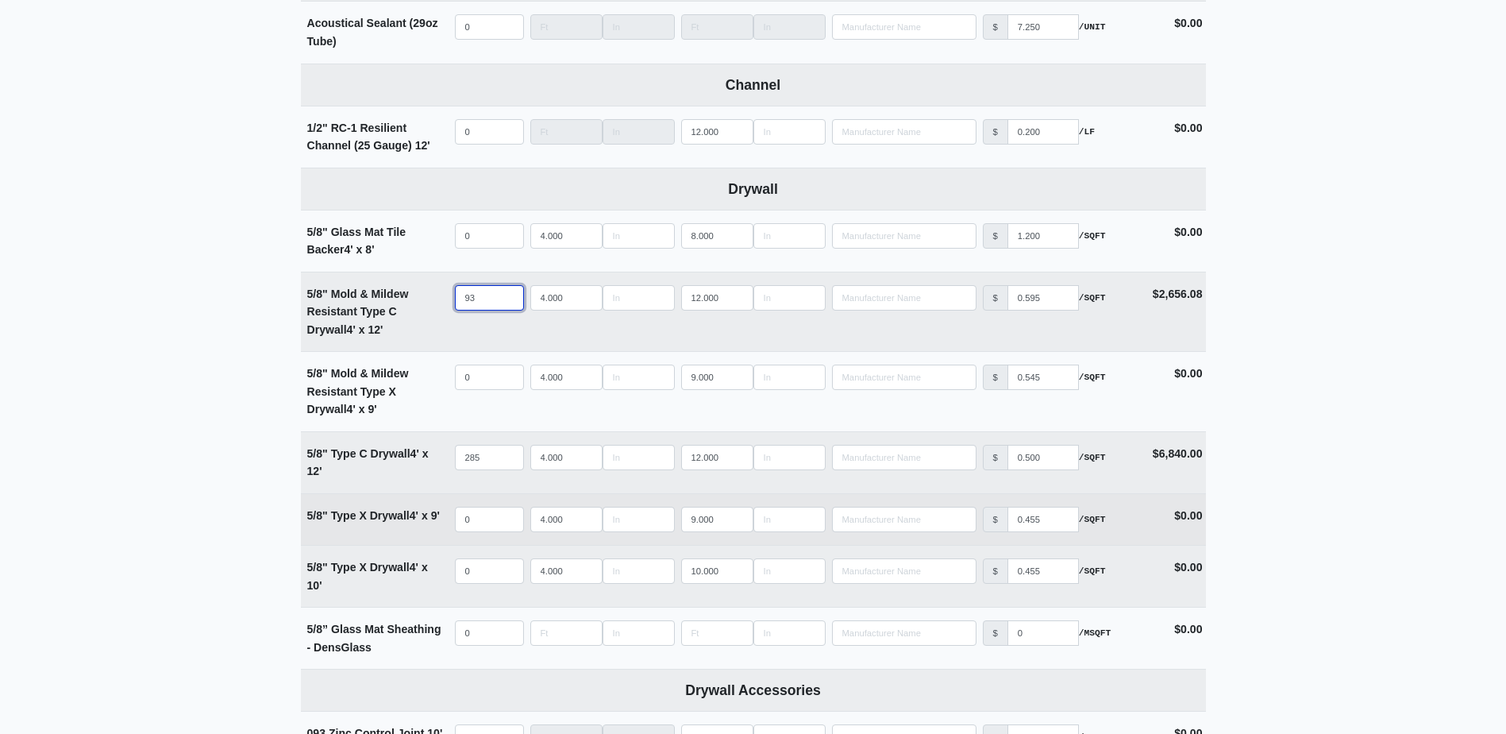
type input "93"
select select
click at [478, 519] on input "quantity" at bounding box center [489, 519] width 69 height 25
type input "1"
select select
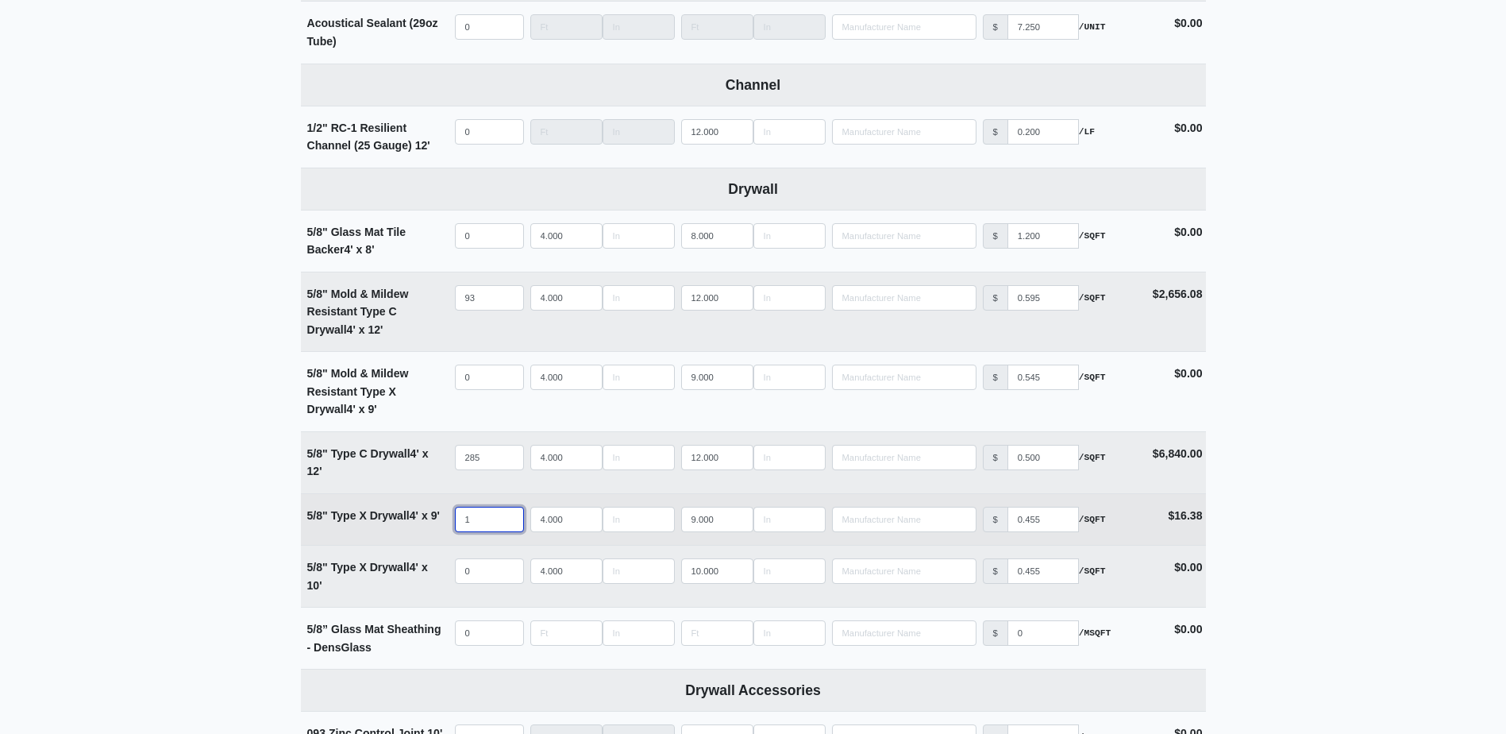
type input "10"
select select
type input "103"
select select
type input "1034"
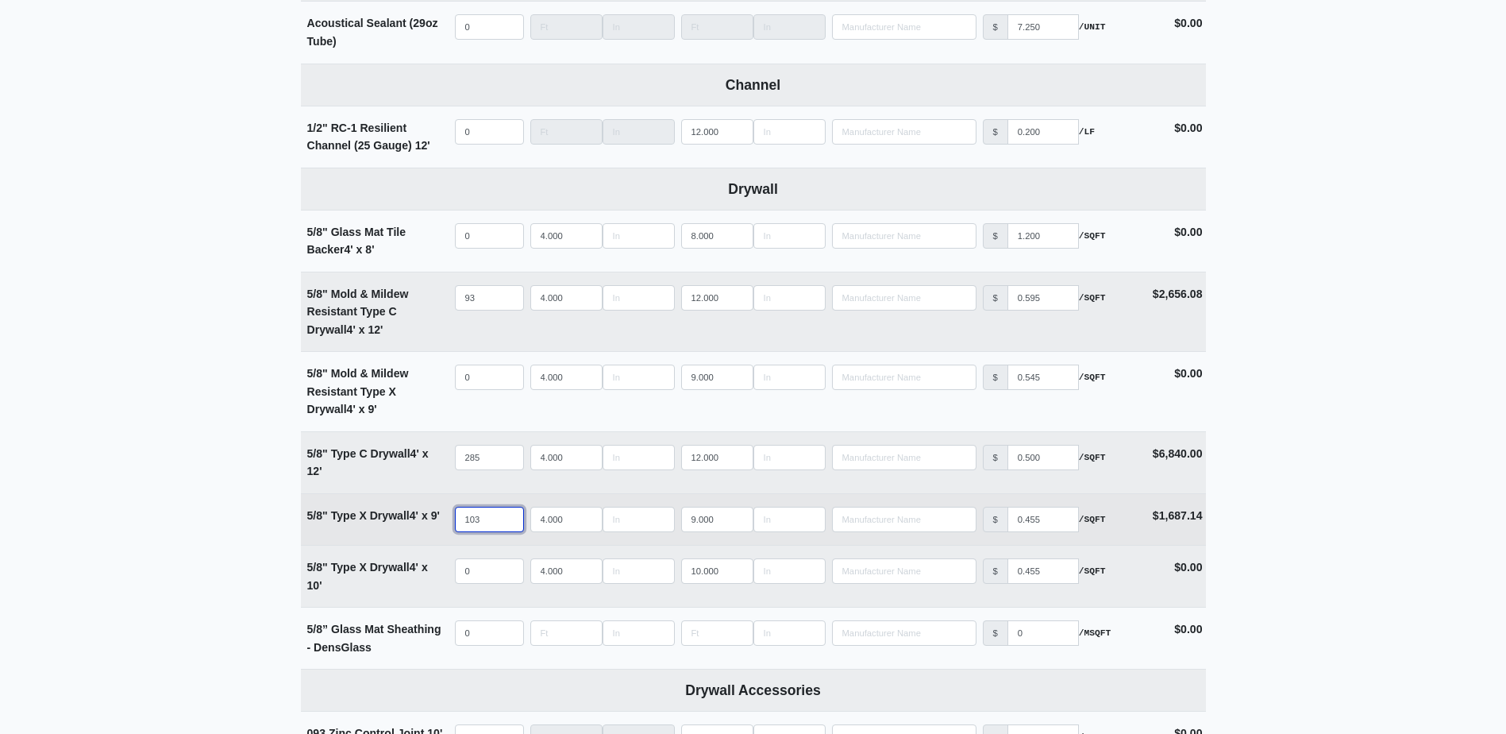
select select
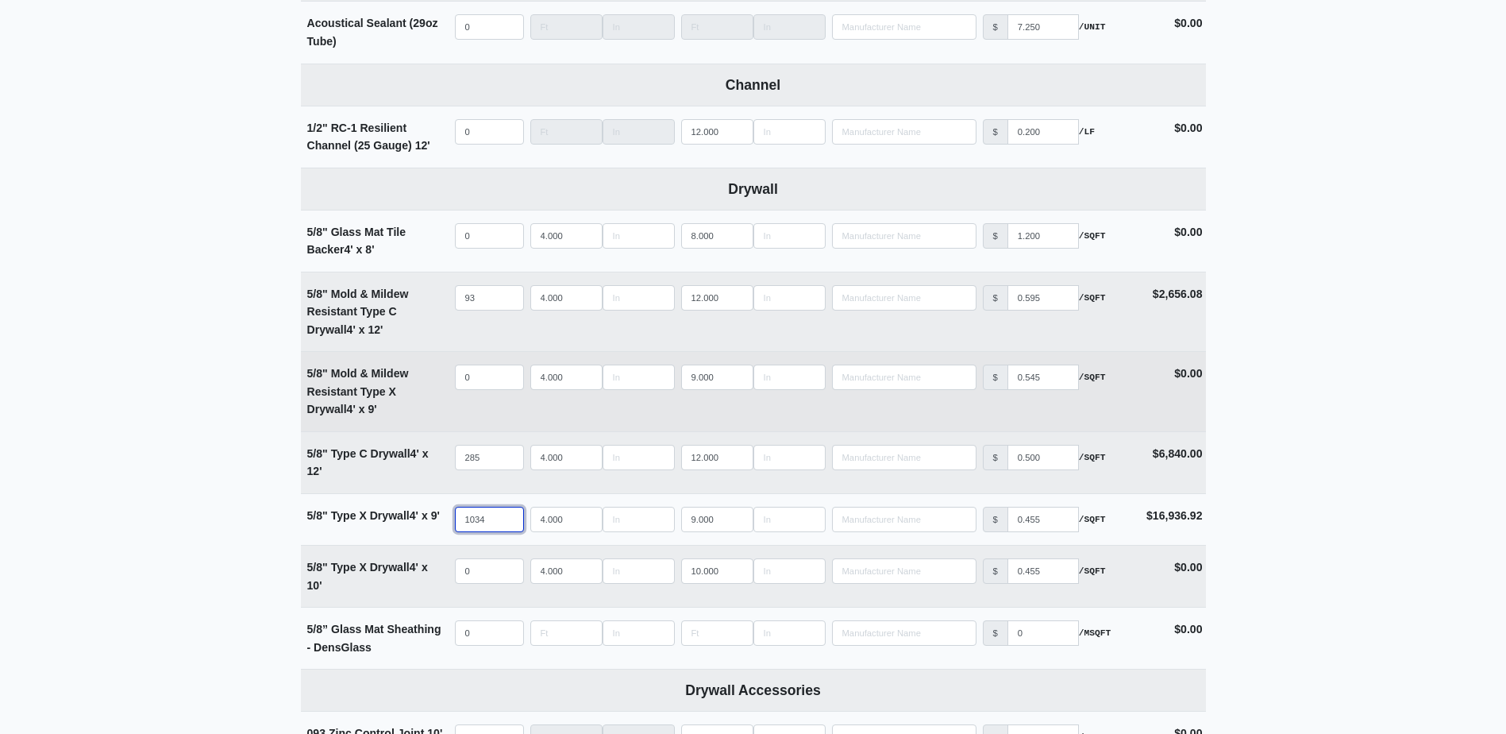
type input "1034"
click at [479, 386] on input "quantity" at bounding box center [489, 376] width 69 height 25
type input "3"
select select
type input "39"
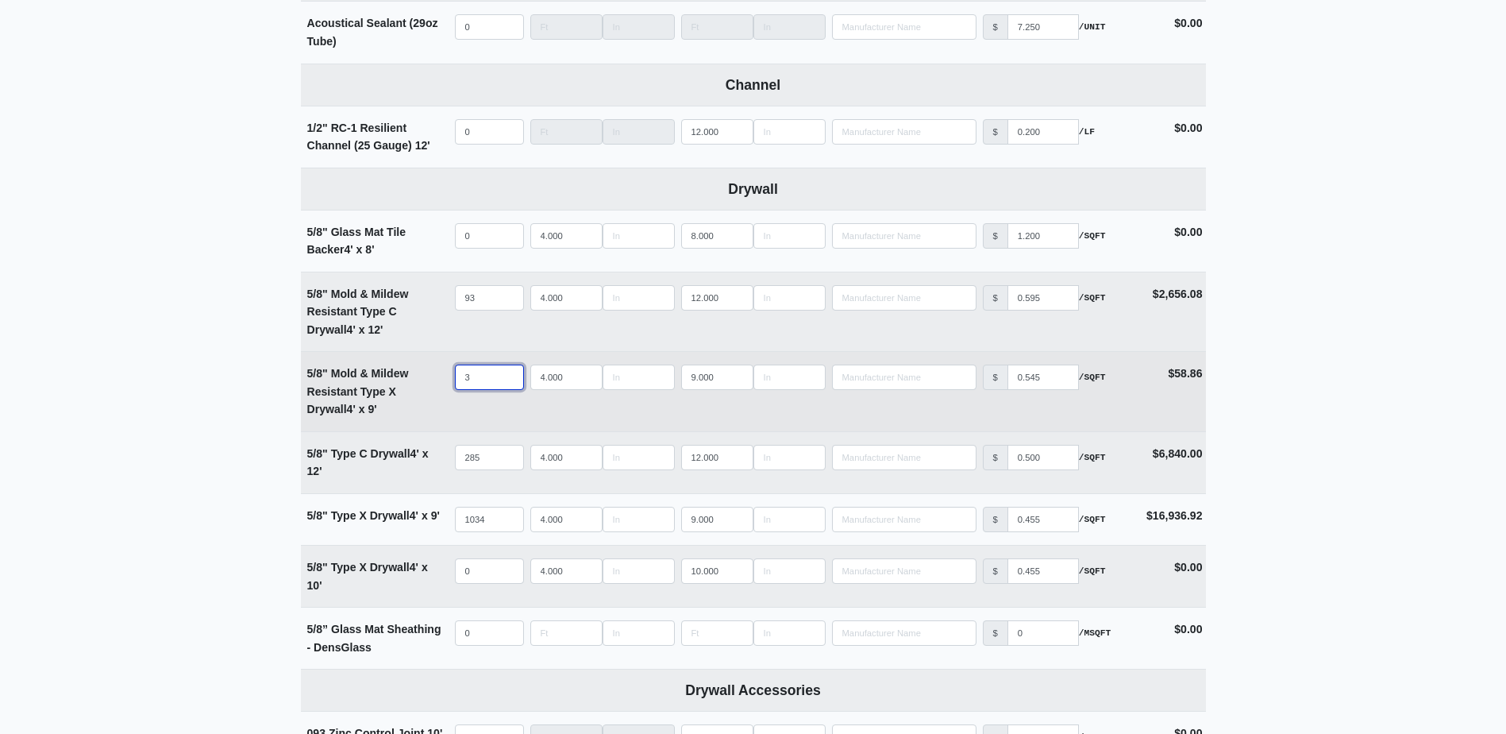
select select
type input "394"
select select
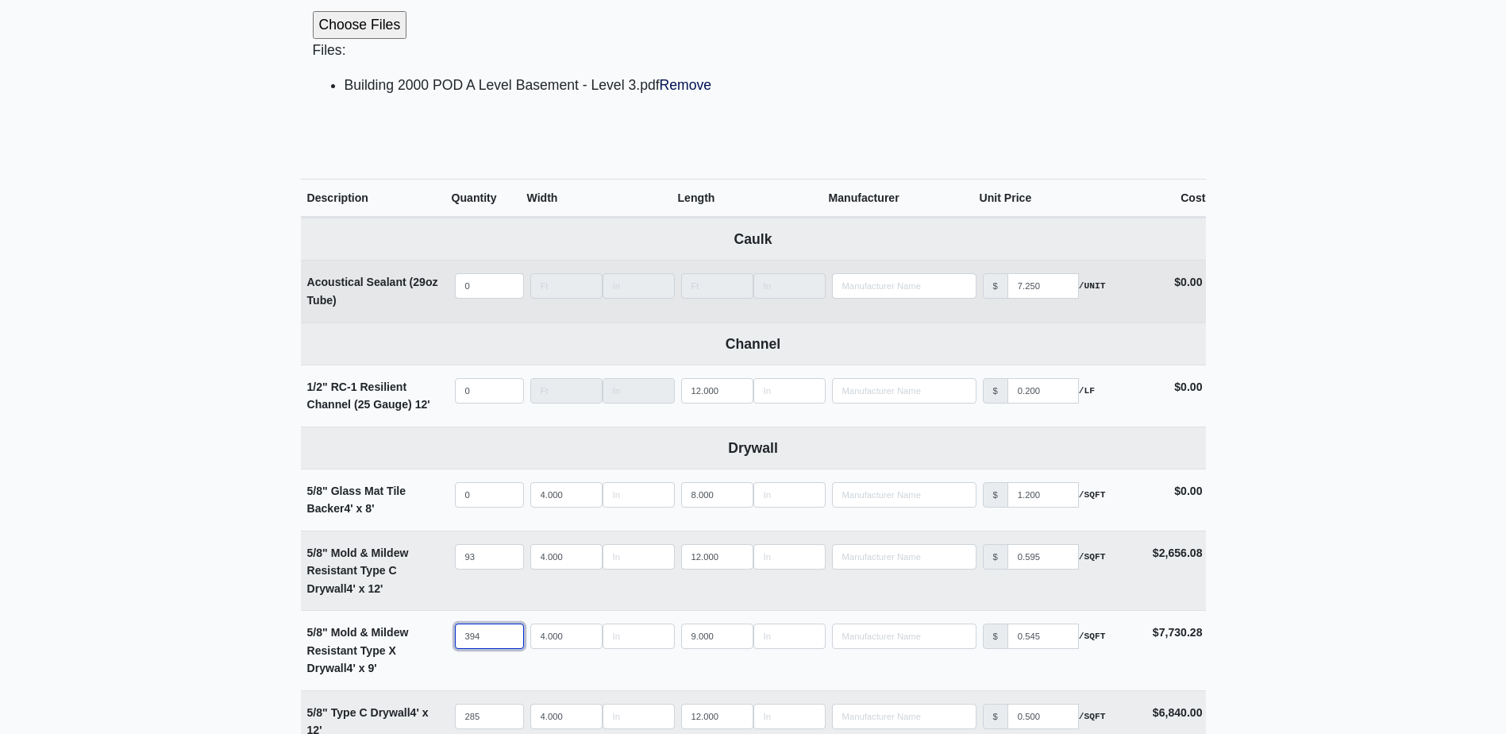
scroll to position [556, 0]
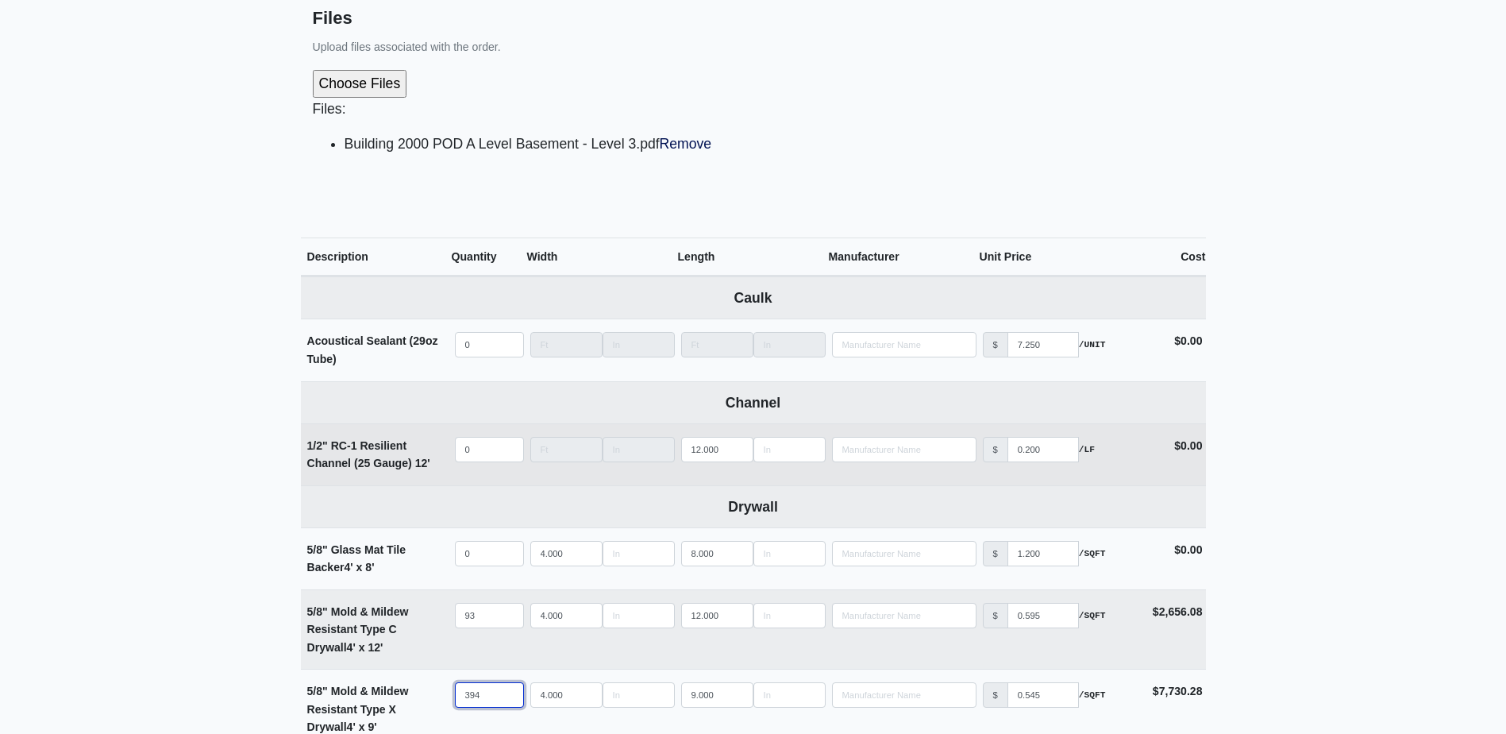
type input "394"
select select
click at [482, 458] on input "quantity" at bounding box center [489, 449] width 69 height 25
type input "1"
select select
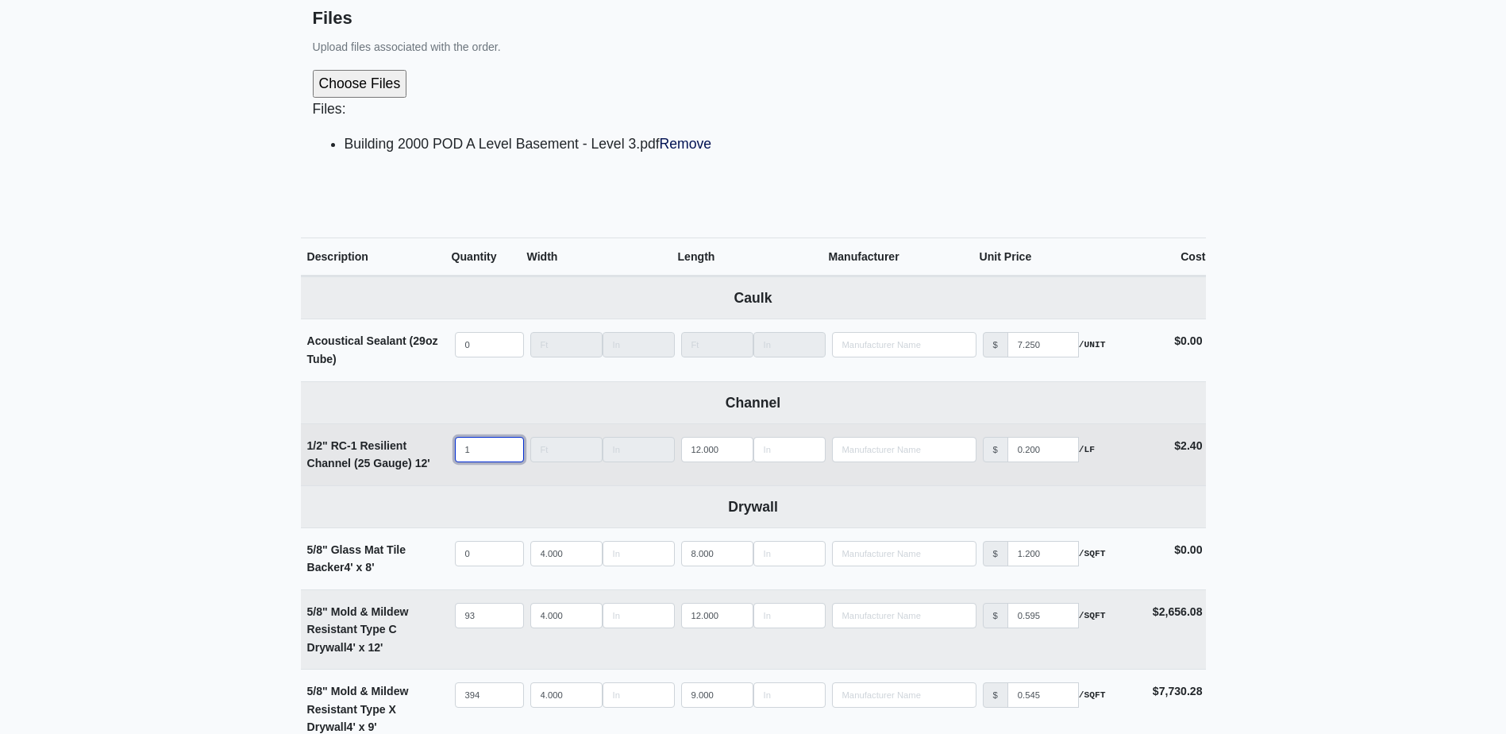
type input "17"
select select
type input "171"
select select
type input "1710"
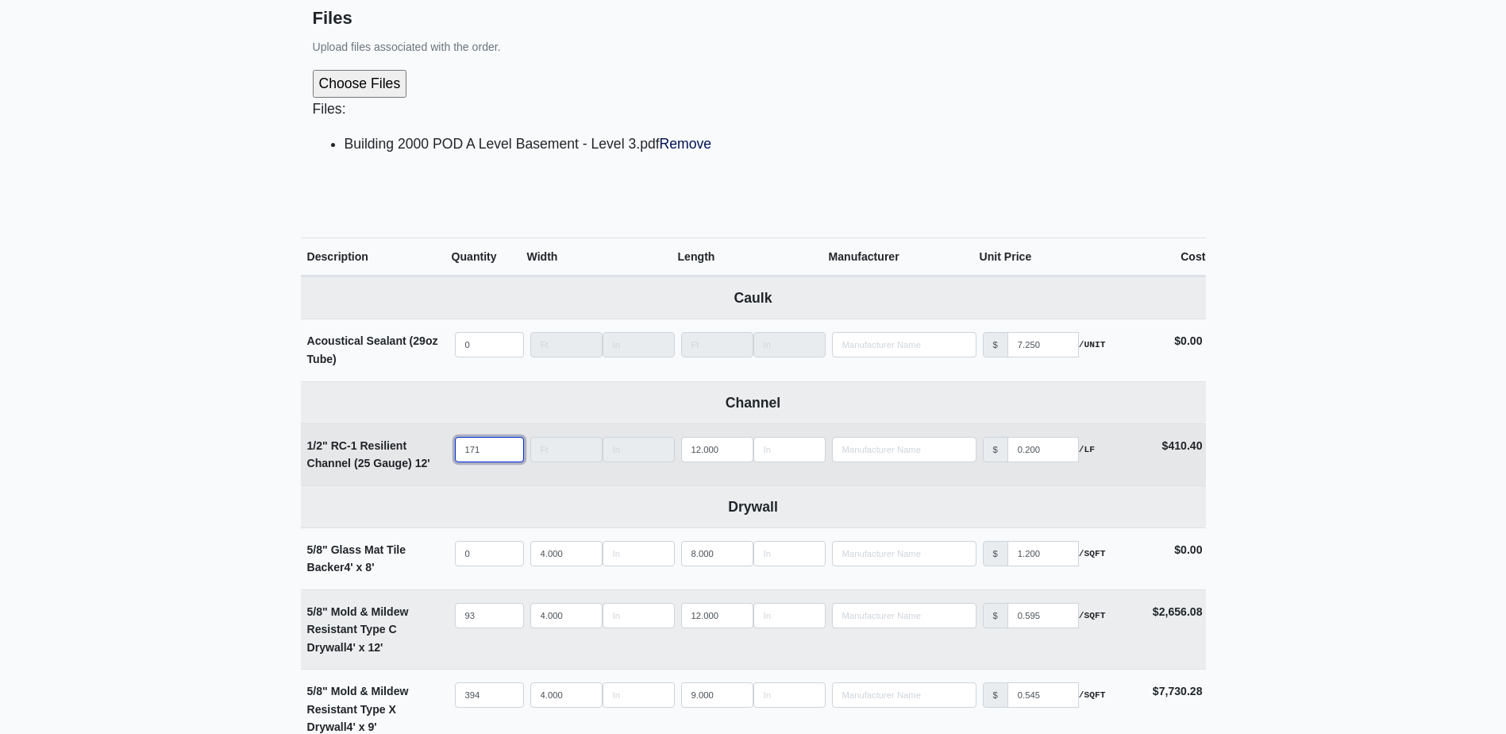
select select
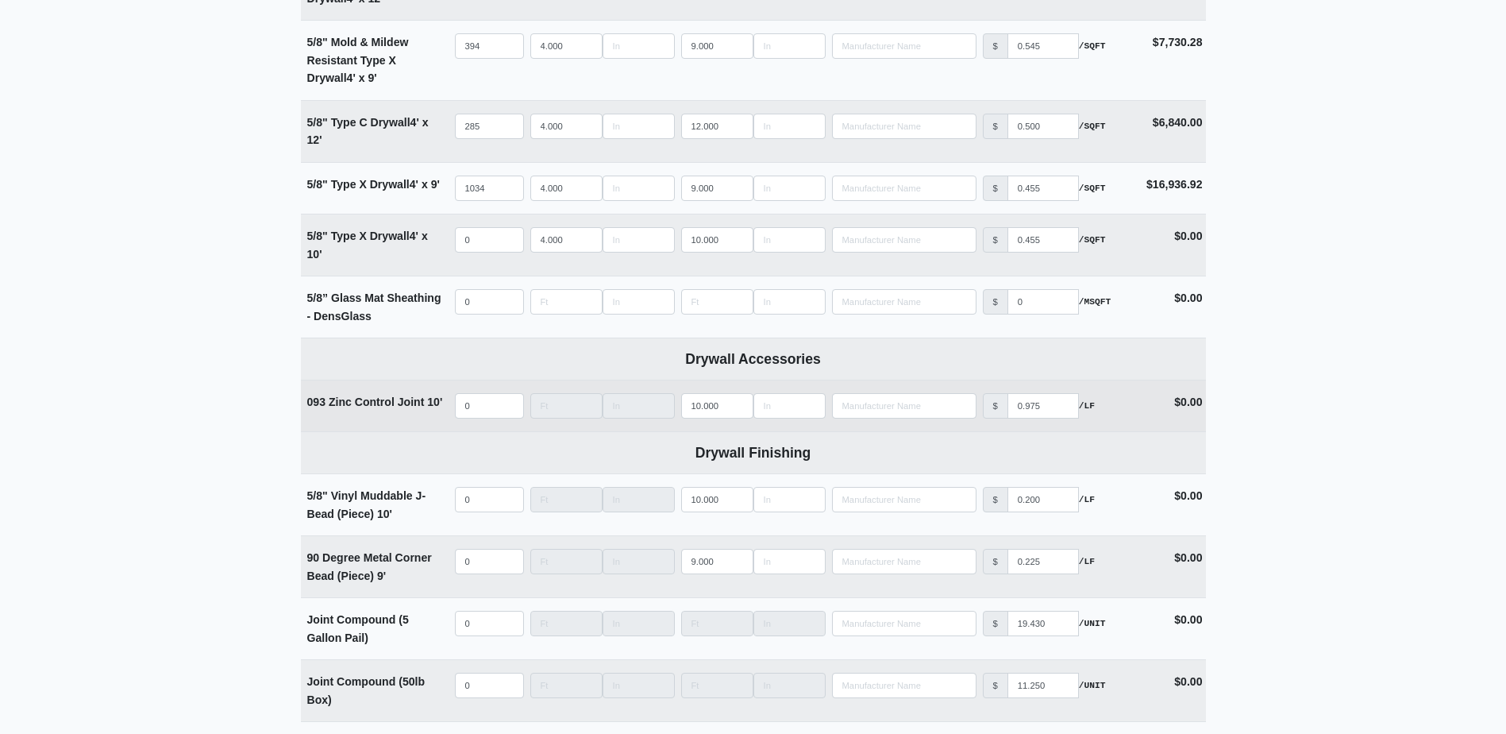
scroll to position [1429, 0]
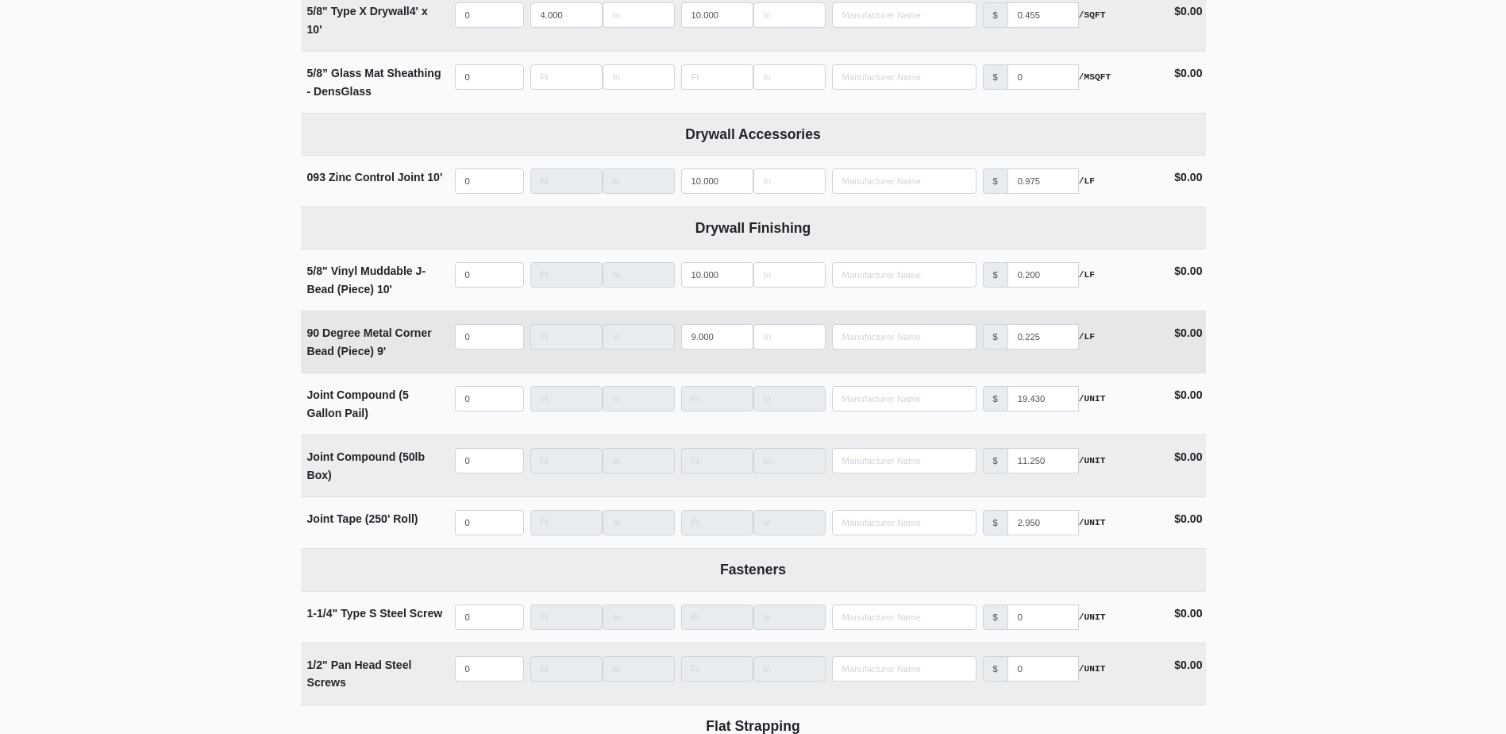
type input "1710"
select select
click at [480, 344] on input "quantity" at bounding box center [489, 336] width 69 height 25
type input "2"
select select
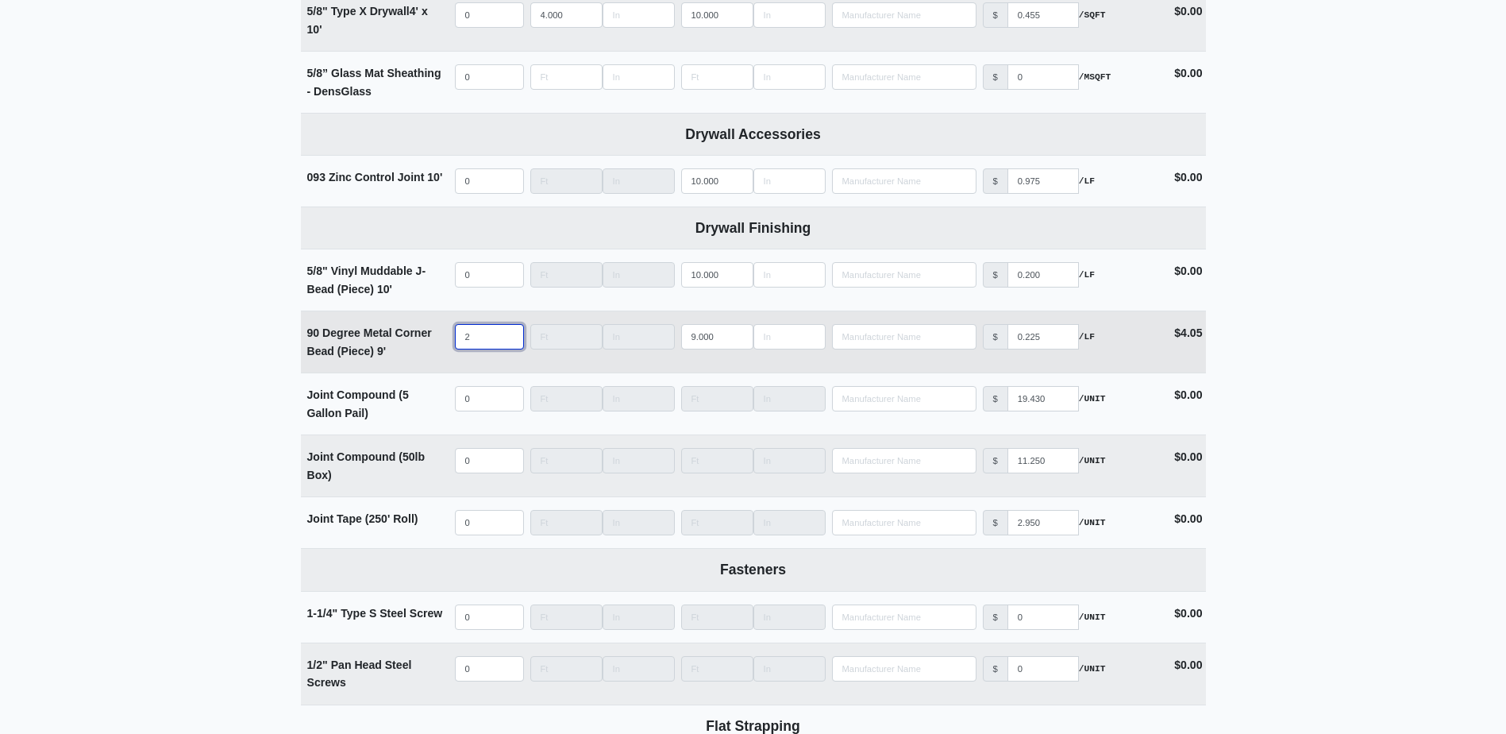
type input "22"
select select
type input "226"
select select
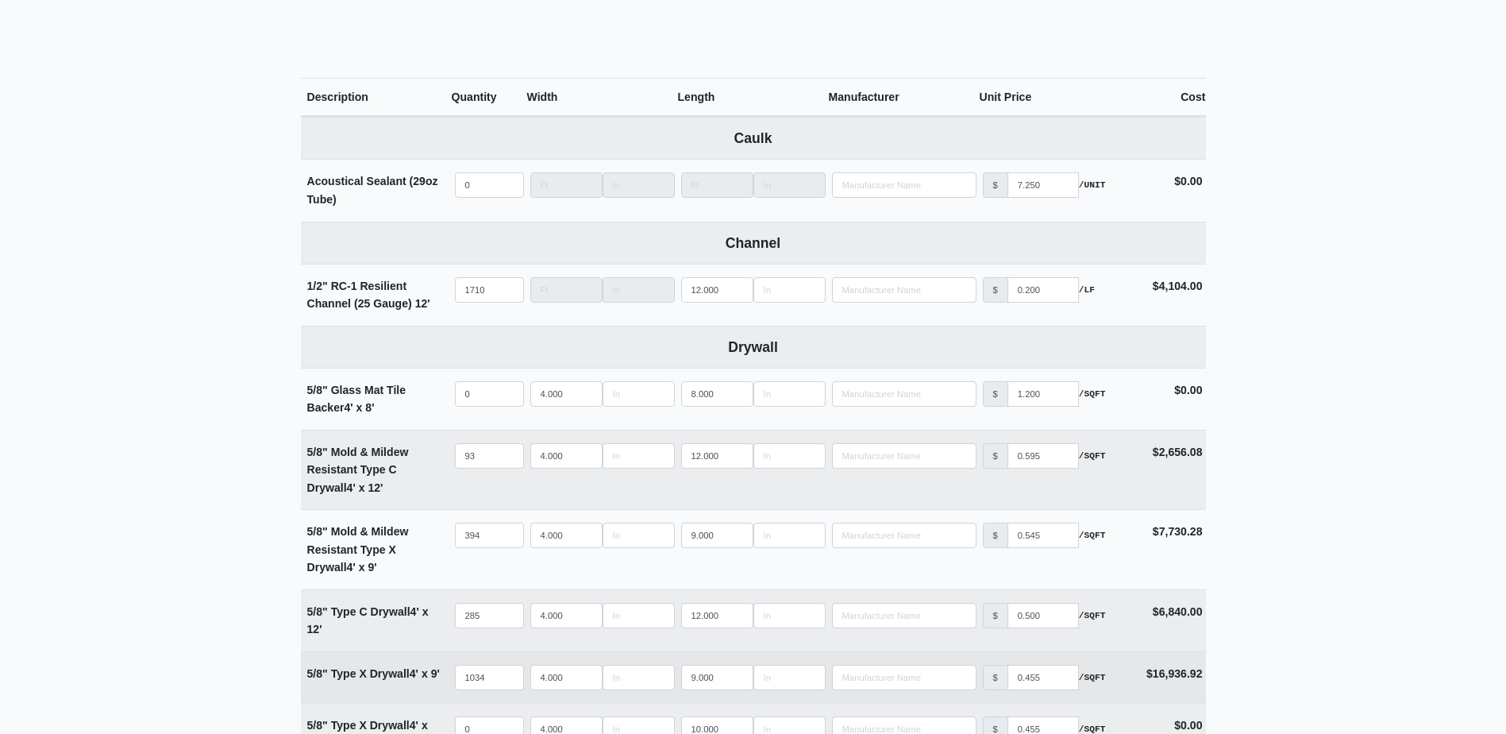
scroll to position [715, 0]
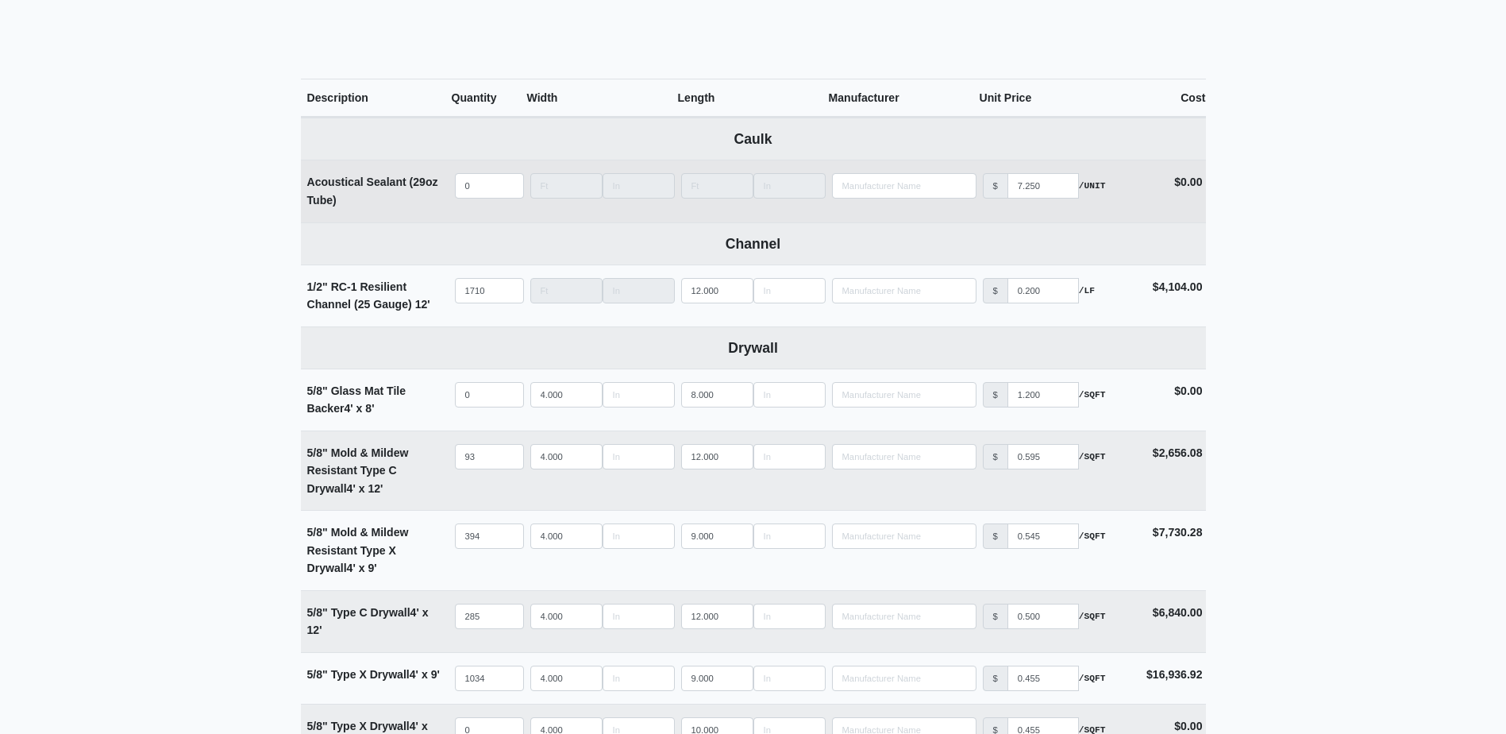
type input "226"
select select
click at [480, 195] on input "quantity" at bounding box center [489, 185] width 69 height 25
type input "4"
select select
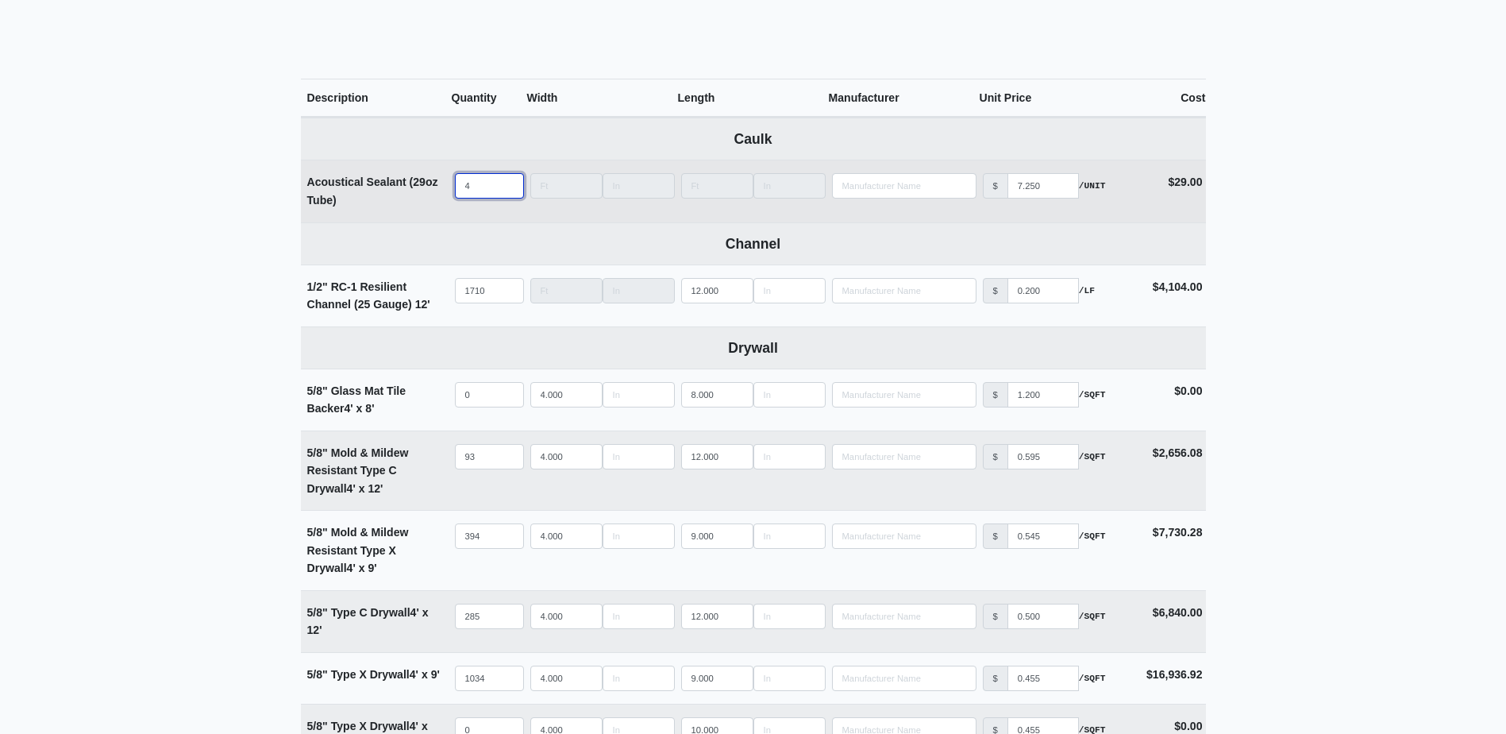
type input "42"
select select
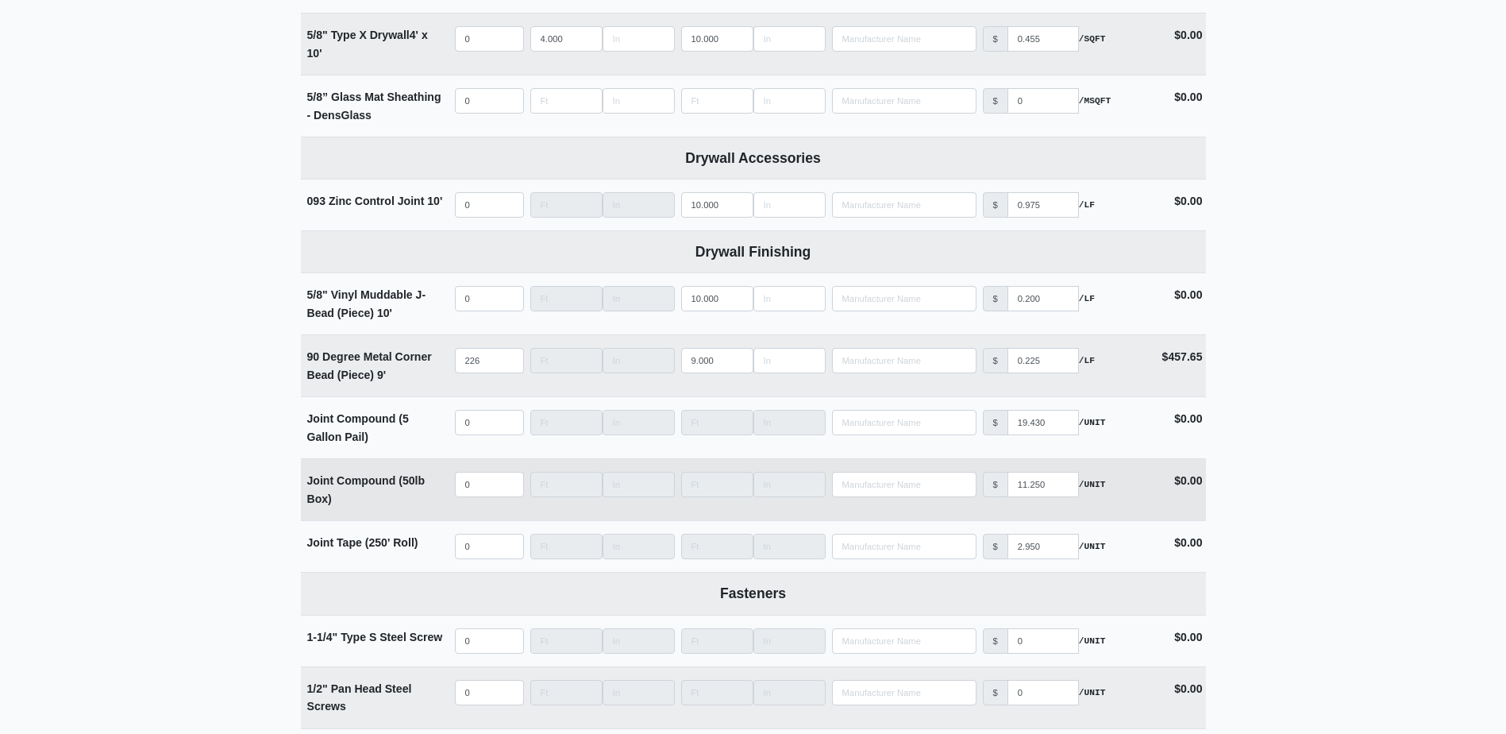
scroll to position [1429, 0]
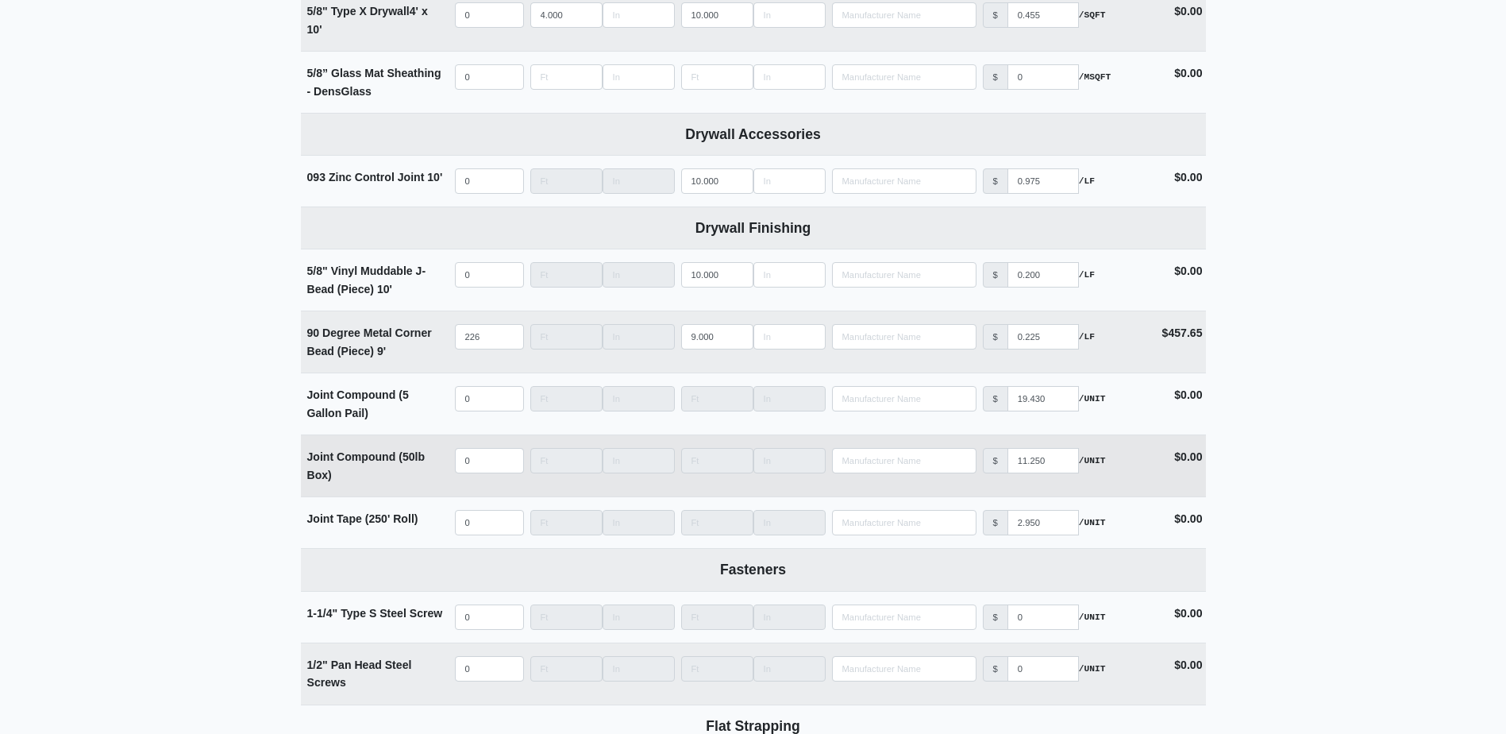
type input "42"
select select
click at [472, 464] on input "quantity" at bounding box center [489, 460] width 69 height 25
type input "4"
select select
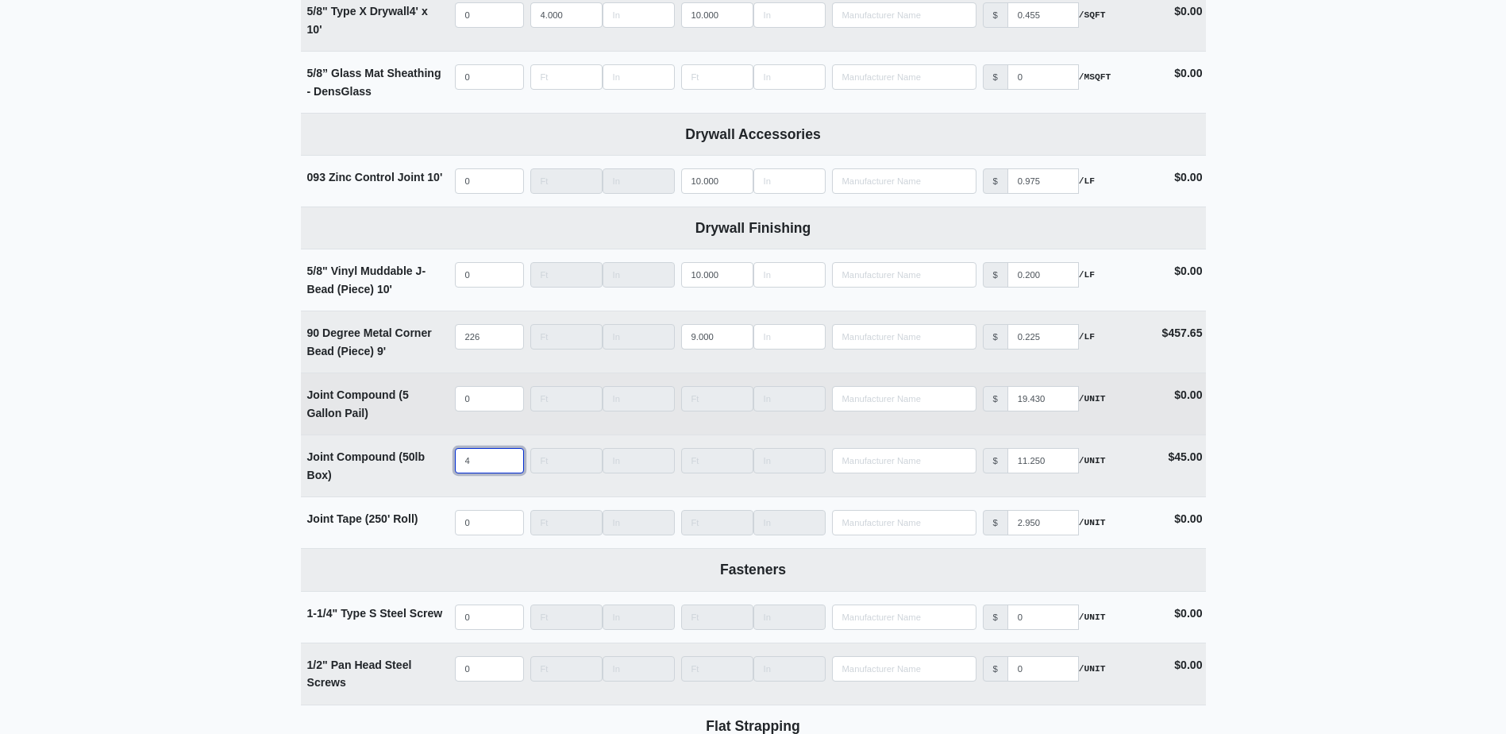
type input "4"
select select
click at [472, 411] on input "quantity" at bounding box center [489, 398] width 69 height 25
type input "4"
select select
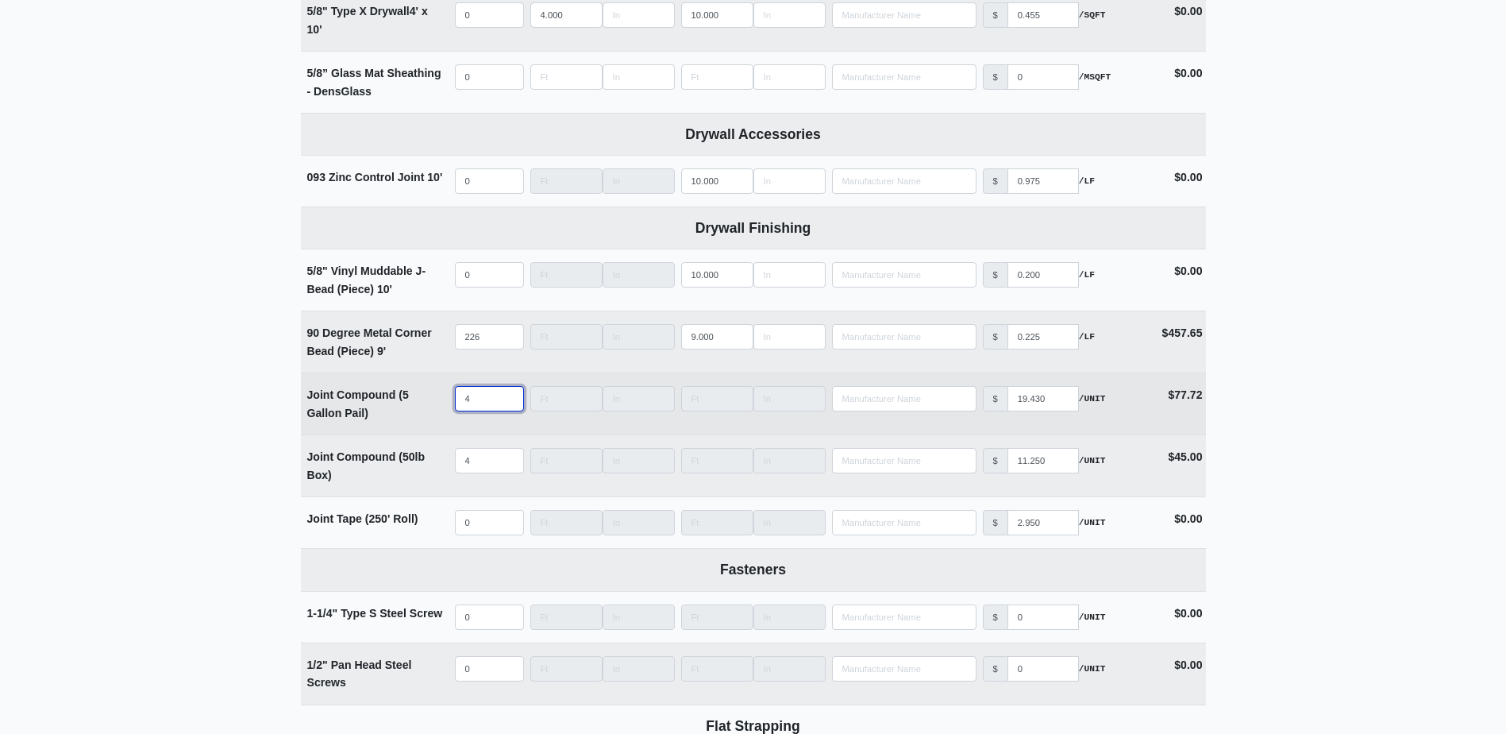
type input "4"
type input "2"
select select
type input "23"
select select
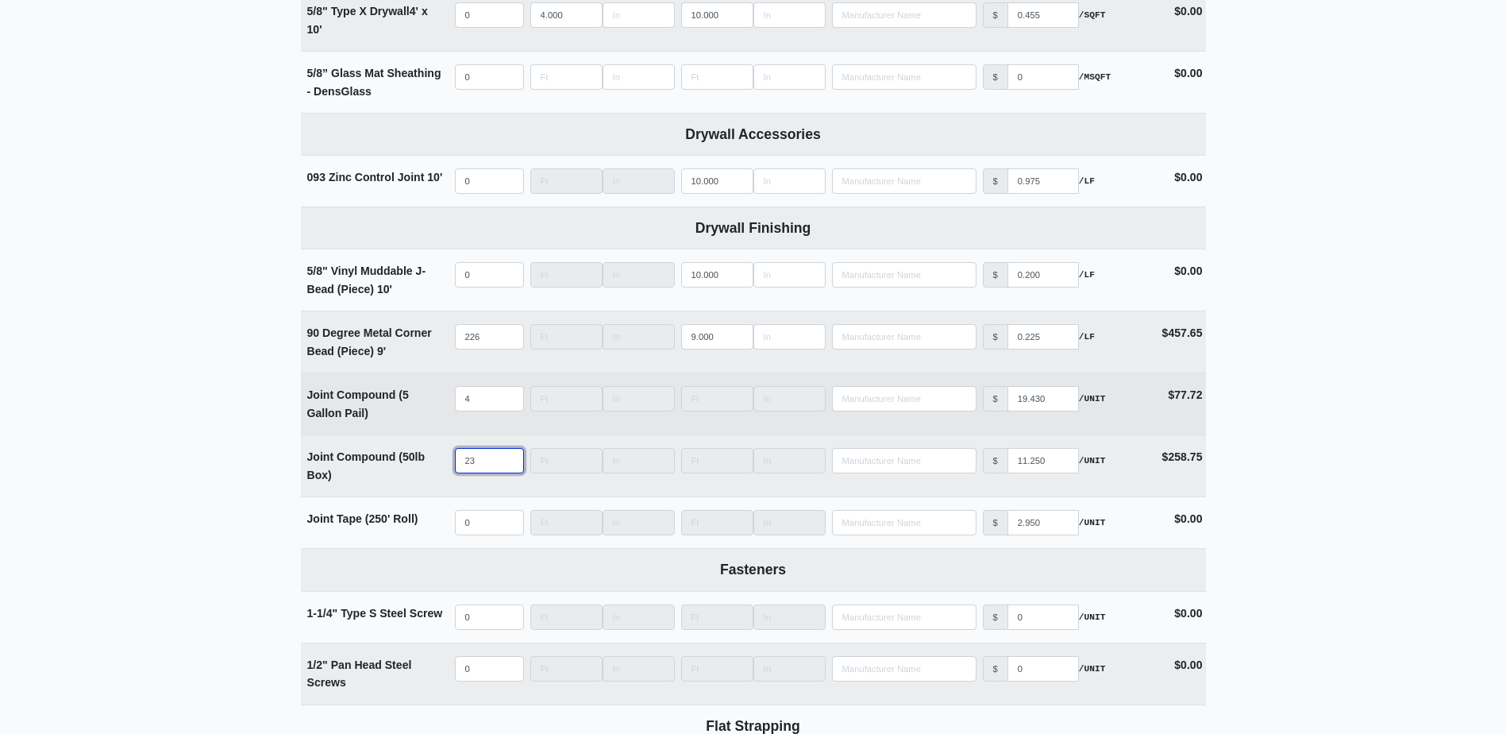
type input "232"
select select
type input "232"
select select
type input "9"
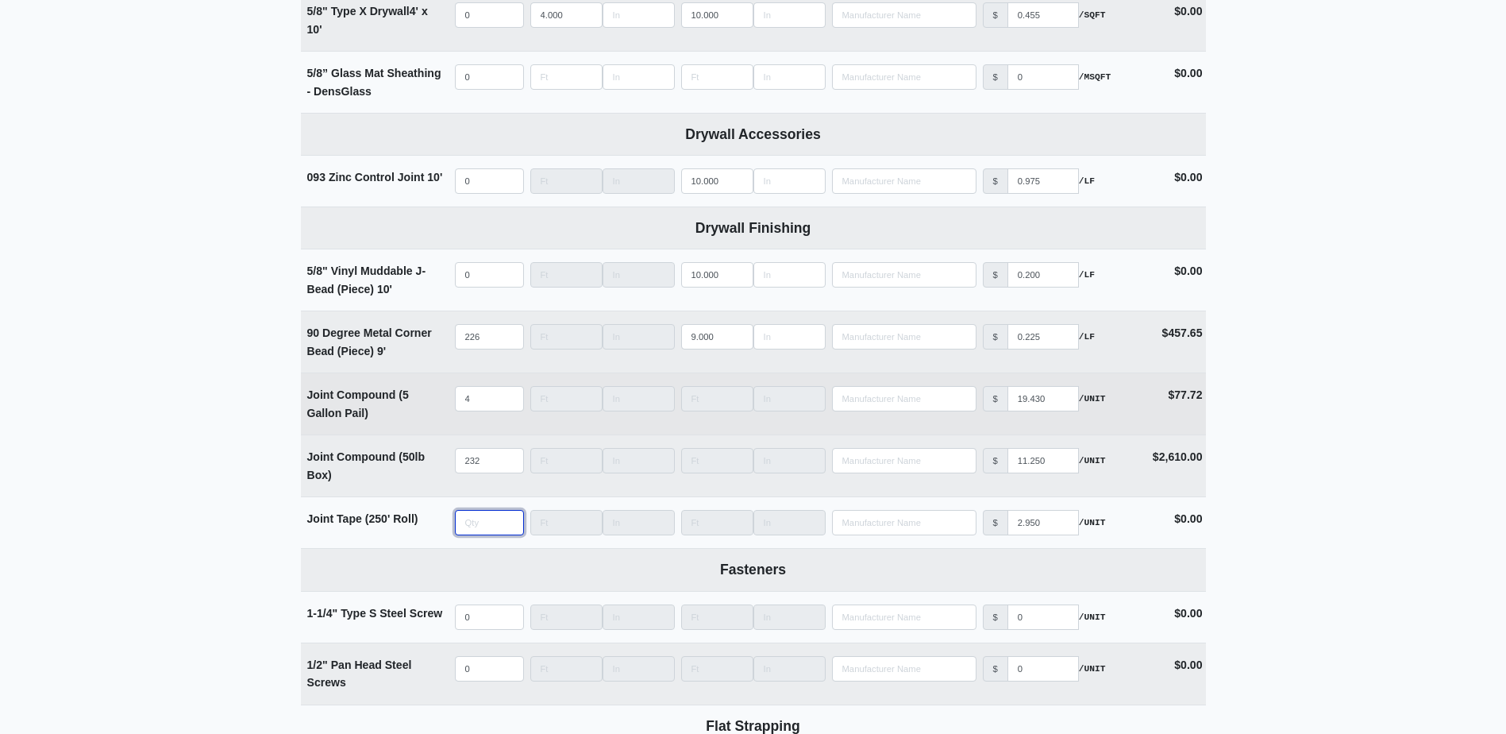
select select
type input "93"
select select
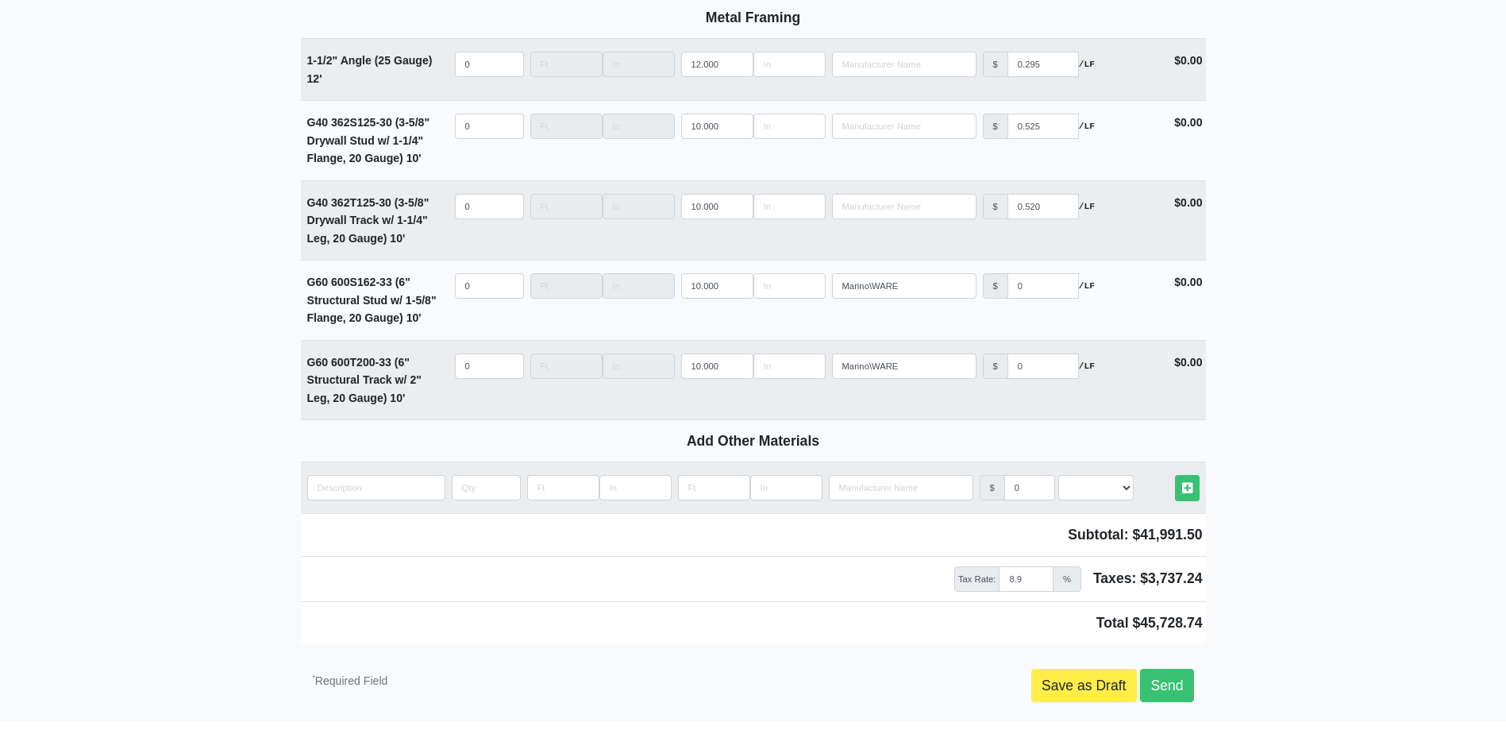
scroll to position [2304, 0]
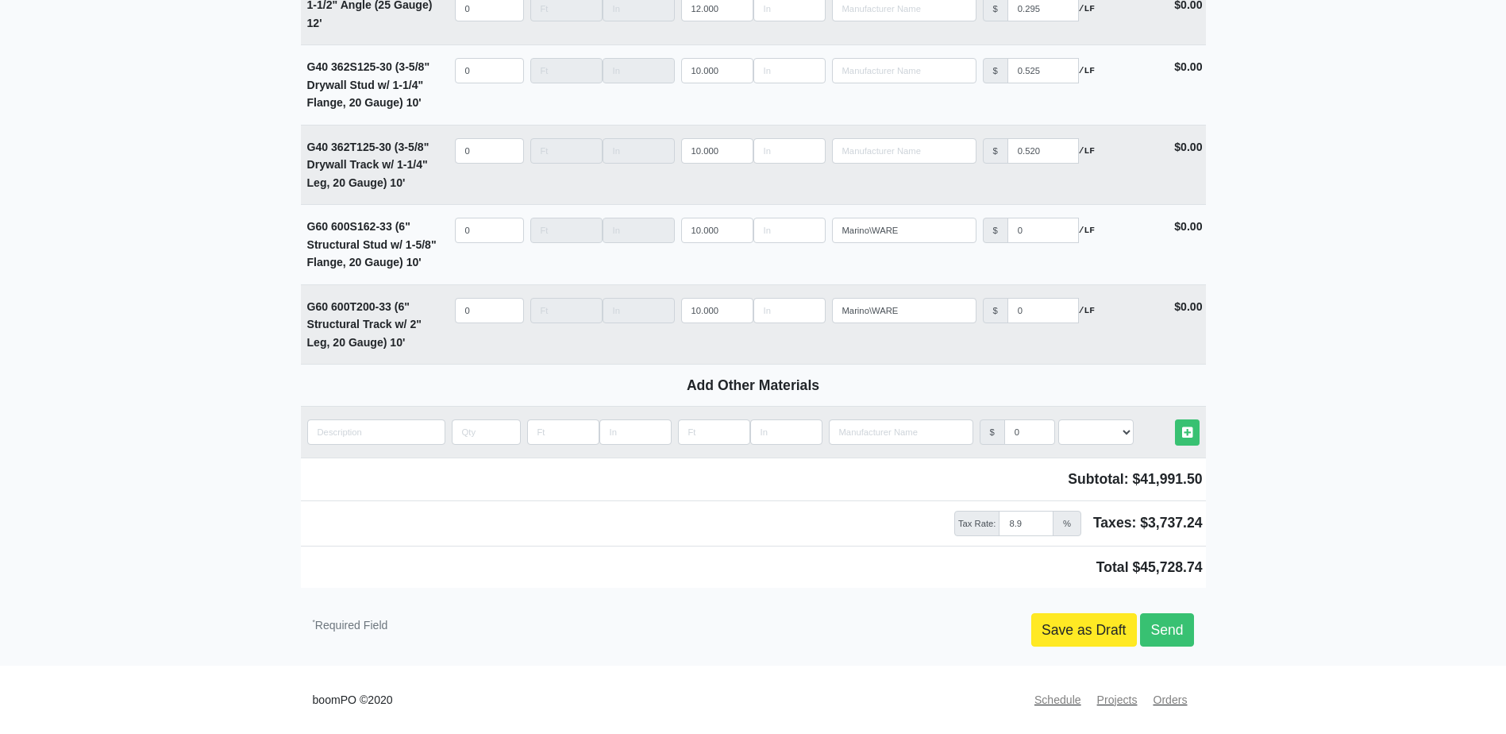
type input "93"
click at [1088, 633] on link "Save as Draft" at bounding box center [1084, 629] width 106 height 33
type input "2025-09-16"
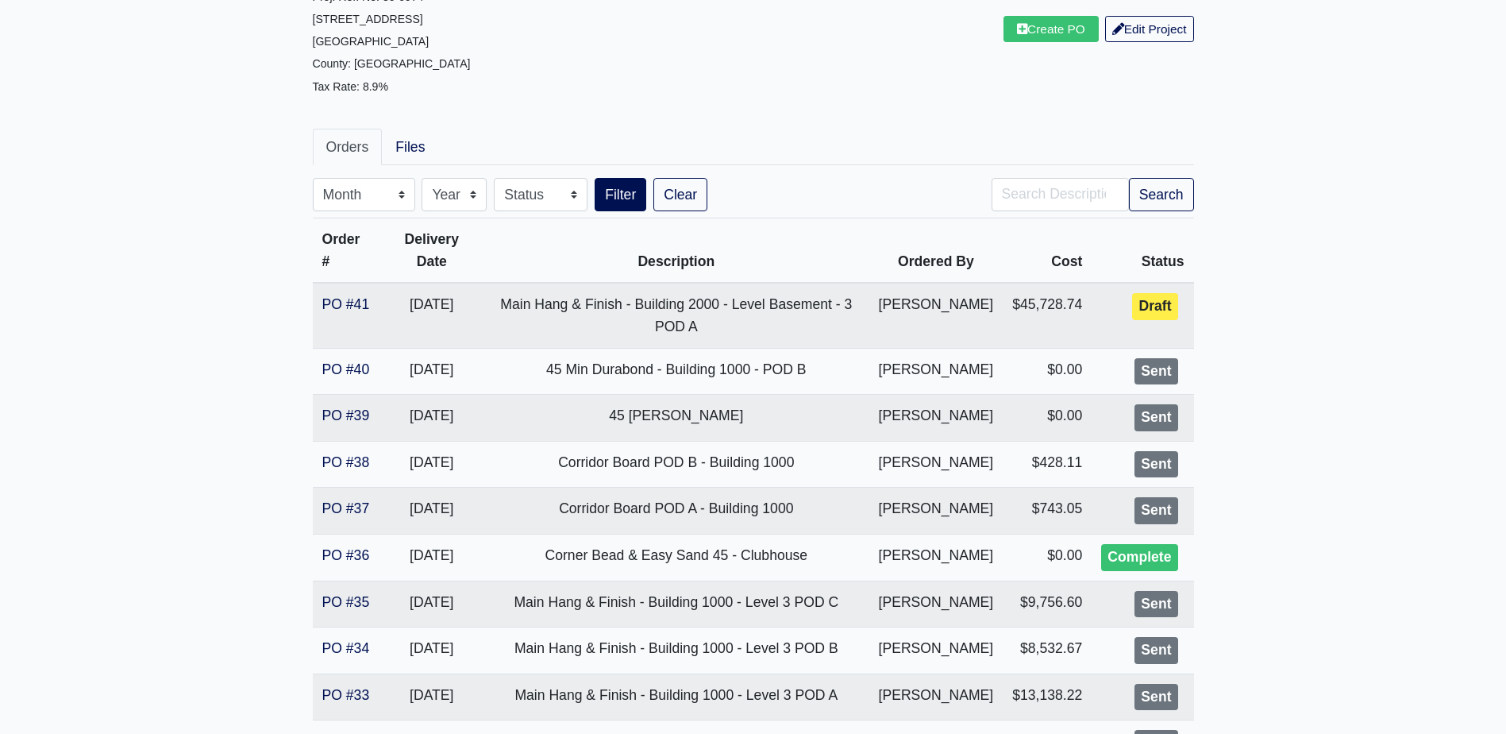
scroll to position [159, 0]
